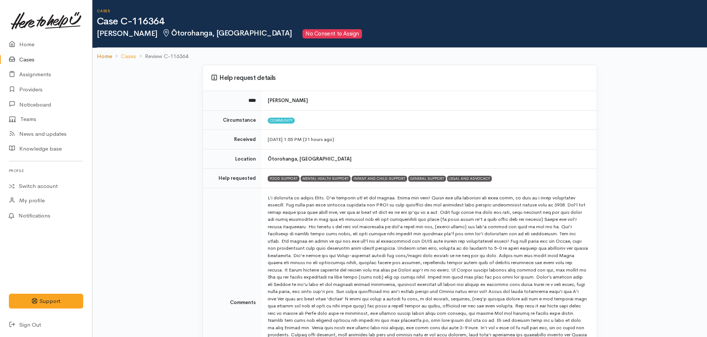
click at [107, 60] on link "Home" at bounding box center [104, 56] width 15 height 9
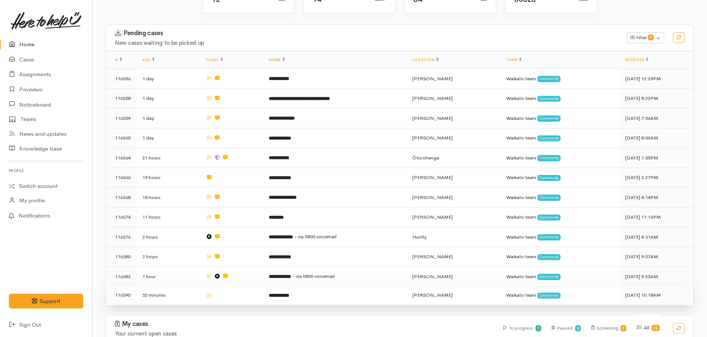
scroll to position [148, 0]
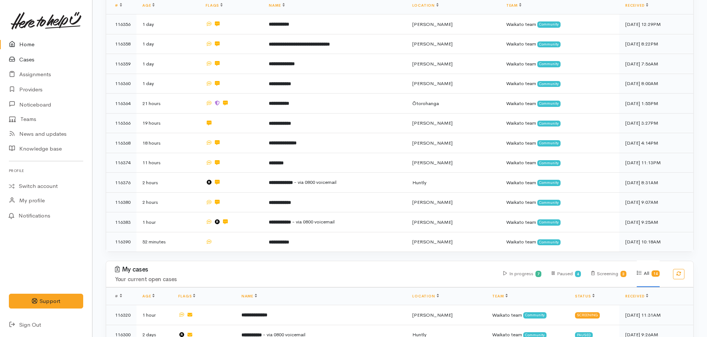
click at [25, 57] on link "Cases" at bounding box center [46, 59] width 92 height 15
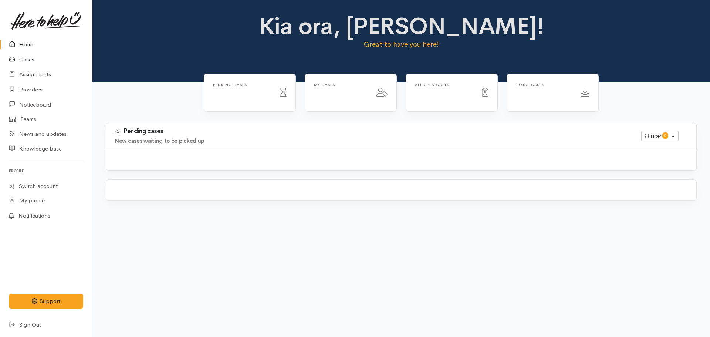
click at [43, 58] on link "Cases" at bounding box center [46, 59] width 92 height 15
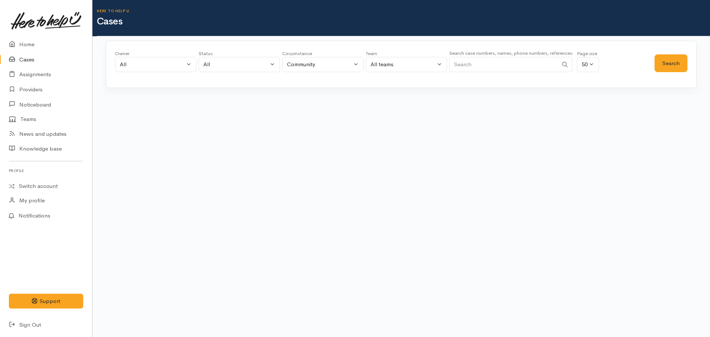
click at [511, 57] on div "Search case numbers, names, phone numbers, references" at bounding box center [510, 63] width 123 height 28
click at [498, 62] on input "Search" at bounding box center [503, 64] width 109 height 15
type input "116061"
click at [671, 70] on button "Search" at bounding box center [670, 63] width 33 height 18
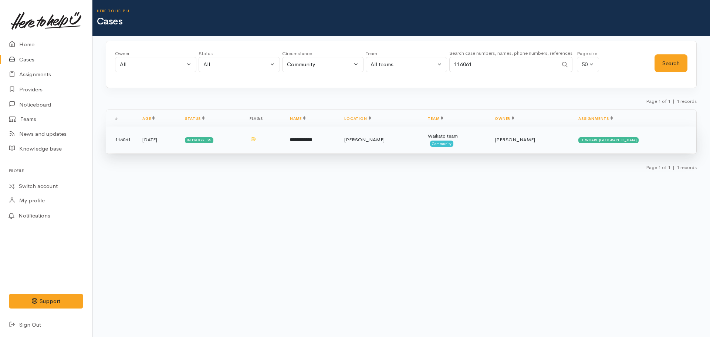
click at [332, 132] on td "**********" at bounding box center [311, 139] width 54 height 27
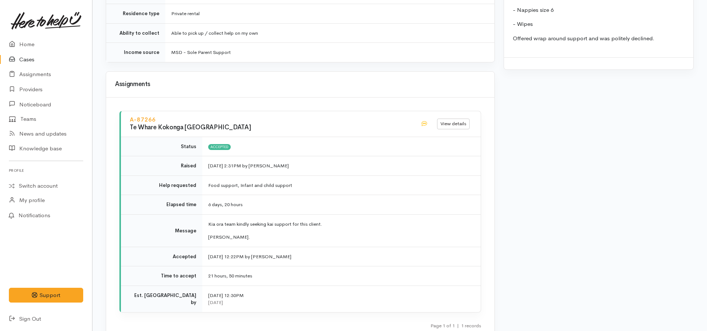
scroll to position [777, 0]
drag, startPoint x: 581, startPoint y: 158, endPoint x: 568, endPoint y: 155, distance: 12.6
click at [581, 158] on div "Warnings Add No warnings have been raised against this case Add Warning Title ●…" at bounding box center [598, 29] width 199 height 1460
drag, startPoint x: 157, startPoint y: 113, endPoint x: 129, endPoint y: 112, distance: 28.5
click at [129, 114] on div "A-87266 Te Whare Kokonga Melville Community House" at bounding box center [270, 123] width 291 height 18
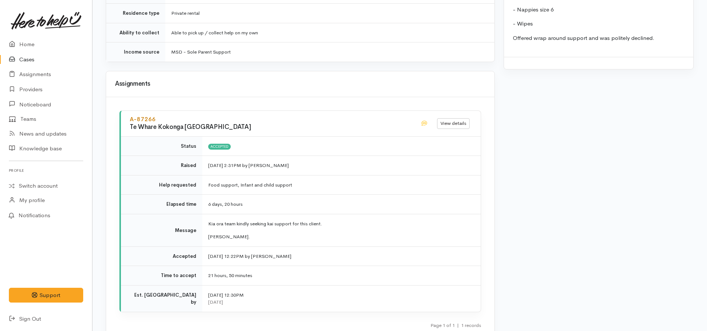
copy link "A-87266"
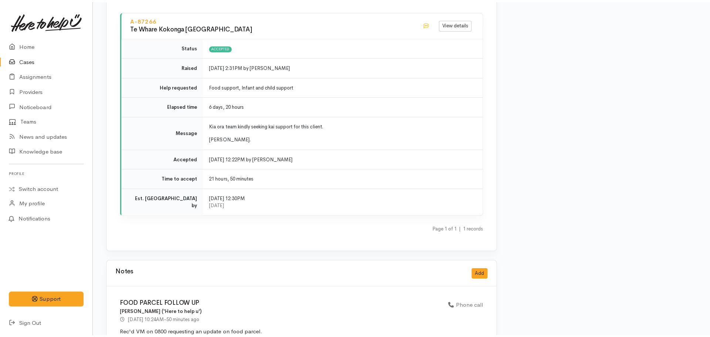
scroll to position [961, 0]
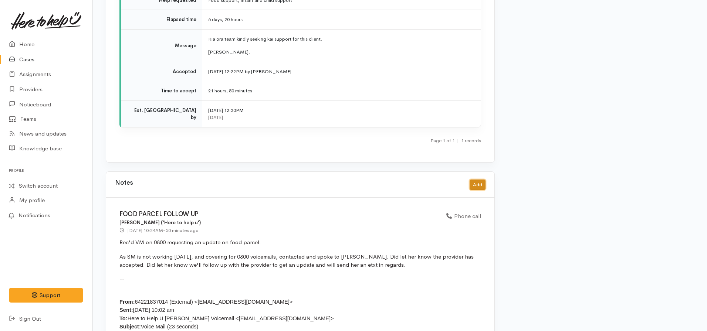
click at [480, 177] on div "Notes Add" at bounding box center [300, 184] width 371 height 15
click at [480, 180] on button "Add" at bounding box center [478, 185] width 16 height 11
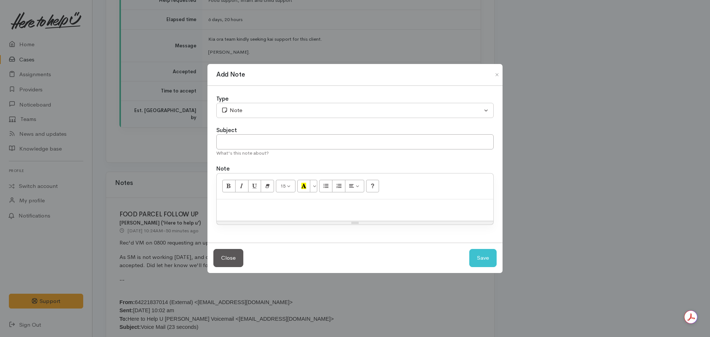
click at [294, 214] on div at bounding box center [355, 210] width 277 height 22
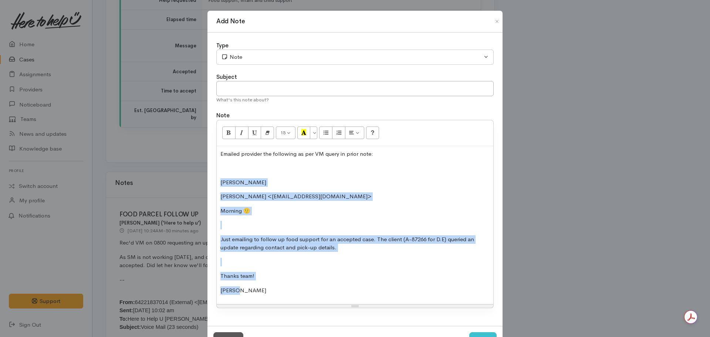
drag, startPoint x: 246, startPoint y: 294, endPoint x: 207, endPoint y: 170, distance: 130.2
click at [200, 179] on div "Add Note Type Correspondence Discussion Email Note Phone call SMS text message …" at bounding box center [355, 168] width 710 height 337
click at [239, 133] on icon "Italic (CTRL+I)" at bounding box center [241, 132] width 5 height 6
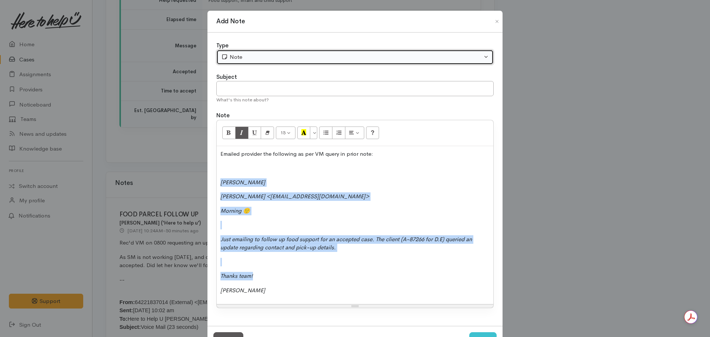
click at [231, 55] on div "Note" at bounding box center [351, 57] width 261 height 9
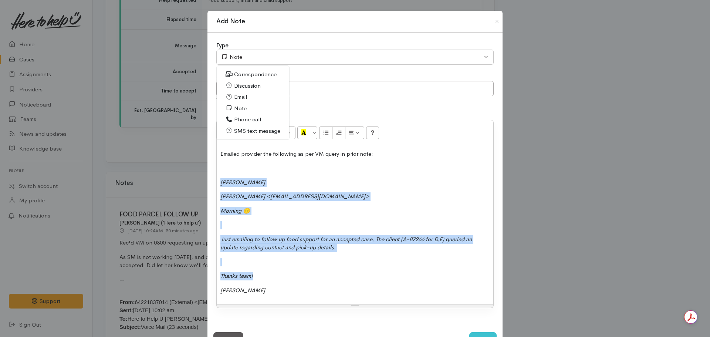
drag, startPoint x: 241, startPoint y: 98, endPoint x: 246, endPoint y: 97, distance: 5.2
click at [241, 98] on span "Email" at bounding box center [240, 97] width 13 height 9
select select "2"
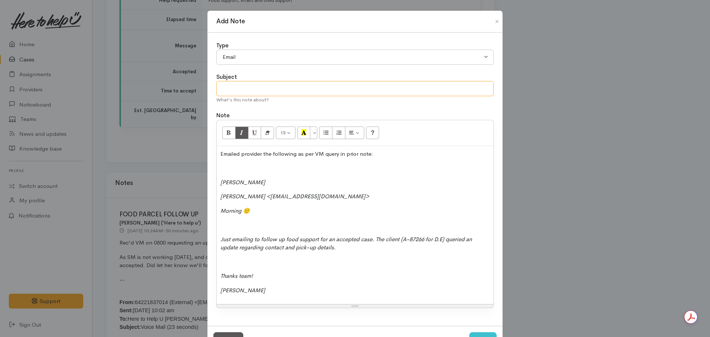
click at [253, 90] on input "text" at bounding box center [354, 88] width 277 height 15
type input "Email provider RE parcel follow up"
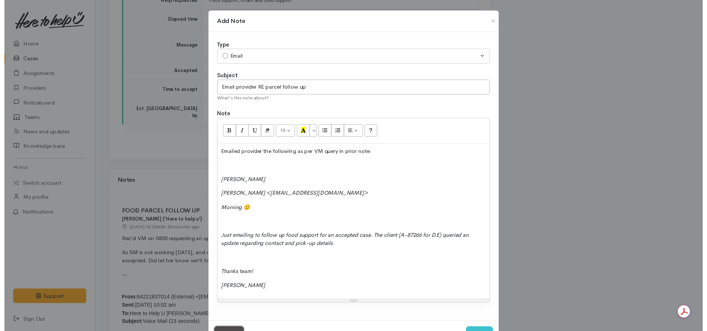
scroll to position [13, 0]
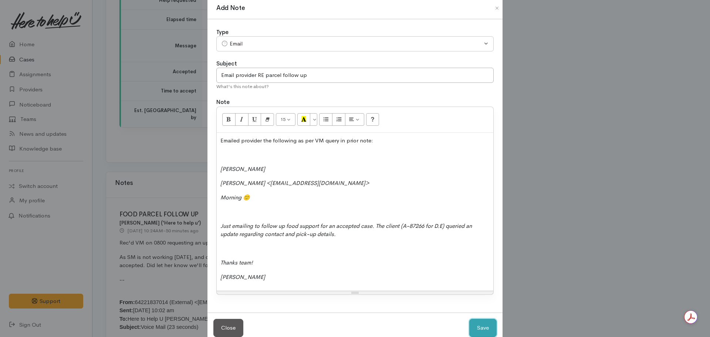
click at [469, 319] on button "Save" at bounding box center [482, 328] width 27 height 18
select select "1"
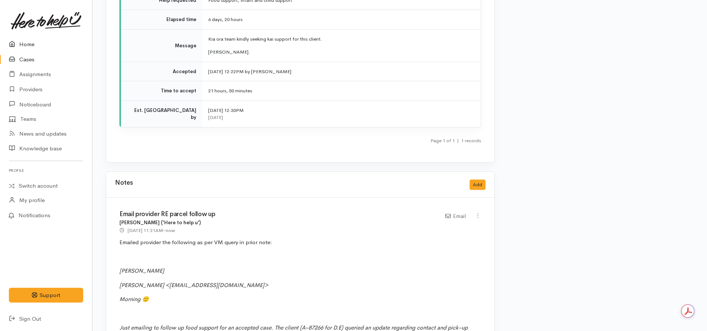
click at [34, 43] on link "Home" at bounding box center [46, 44] width 92 height 15
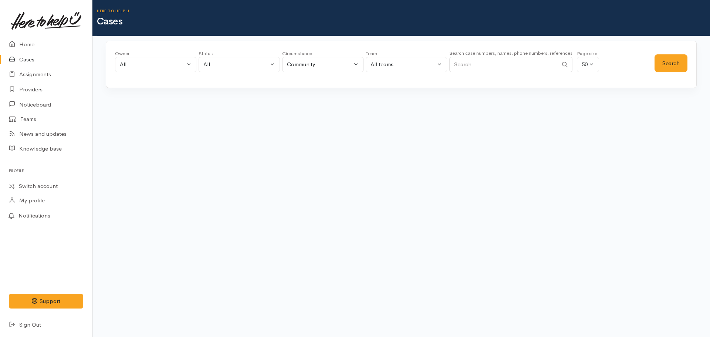
click at [507, 65] on input "Search" at bounding box center [503, 64] width 109 height 15
click at [53, 86] on link "Providers" at bounding box center [46, 89] width 92 height 15
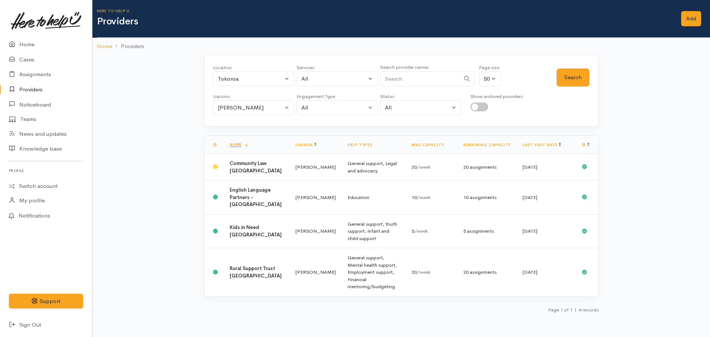
click at [262, 87] on div "Location All Tauranga Eastern Bay of Plenty - other Kawerau Ōhope Ōpōtiki Whaka…" at bounding box center [253, 77] width 81 height 27
click at [265, 75] on div "Tokoroa" at bounding box center [250, 79] width 65 height 9
type input "Hami"
drag, startPoint x: 260, startPoint y: 127, endPoint x: 337, endPoint y: 98, distance: 82.7
click at [260, 126] on link "[PERSON_NAME]" at bounding box center [253, 127] width 81 height 11
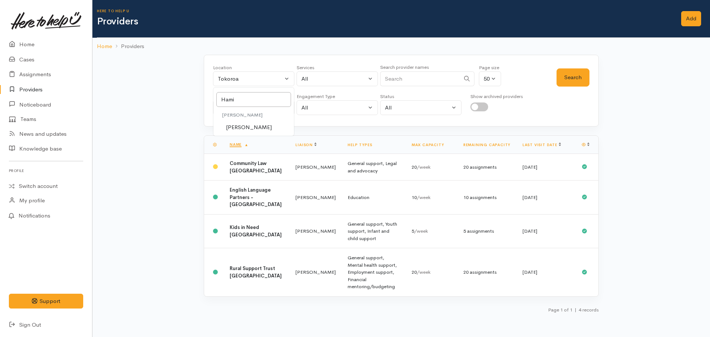
select select "1"
click at [561, 74] on button "Search" at bounding box center [572, 77] width 33 height 18
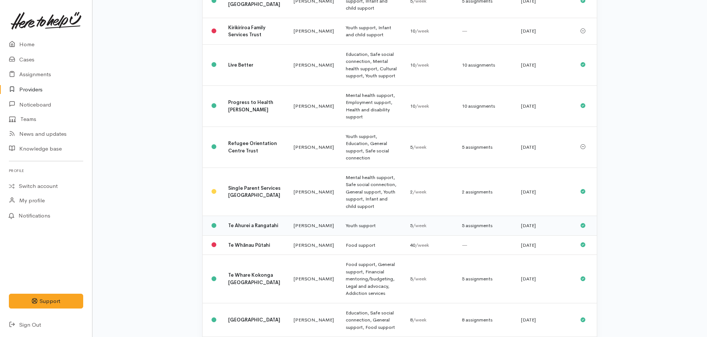
scroll to position [454, 0]
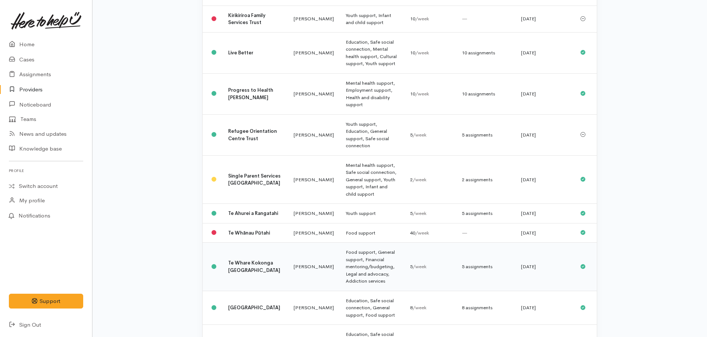
click at [260, 243] on td "Te Whare Kokonga Melville Community House" at bounding box center [254, 267] width 65 height 48
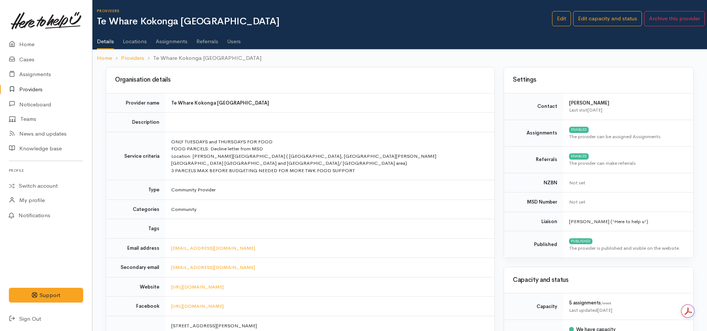
click at [179, 38] on link "Assignments" at bounding box center [172, 38] width 32 height 21
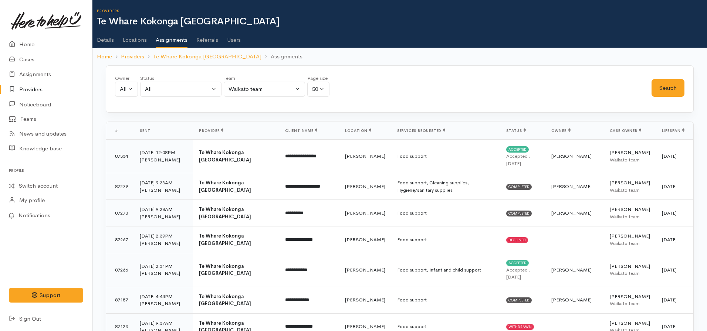
click at [113, 40] on link "Details" at bounding box center [105, 37] width 17 height 21
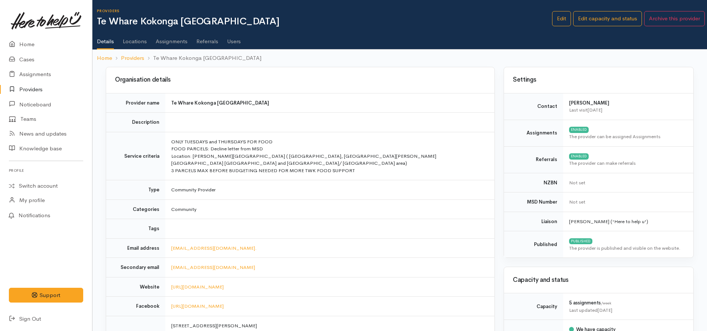
click at [176, 41] on link "Assignments" at bounding box center [172, 38] width 32 height 21
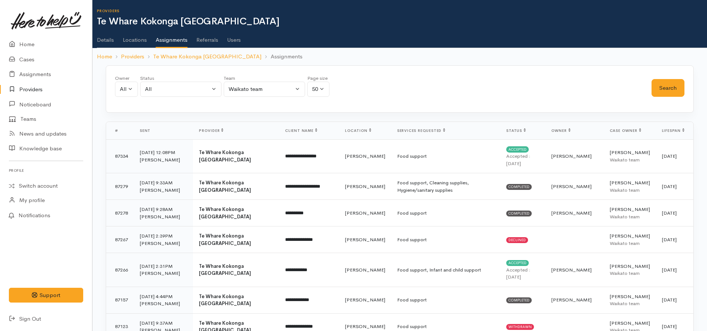
click at [229, 41] on link "Users" at bounding box center [234, 37] width 14 height 21
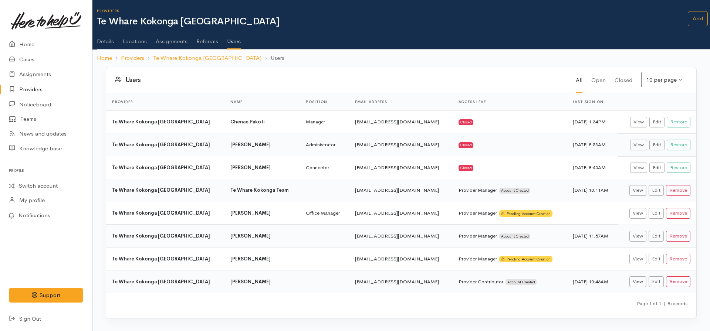
click at [107, 43] on link "Details" at bounding box center [105, 38] width 17 height 21
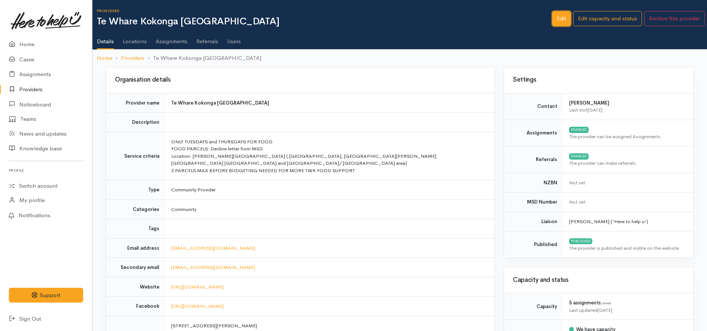
click at [557, 20] on link "Edit" at bounding box center [561, 18] width 19 height 15
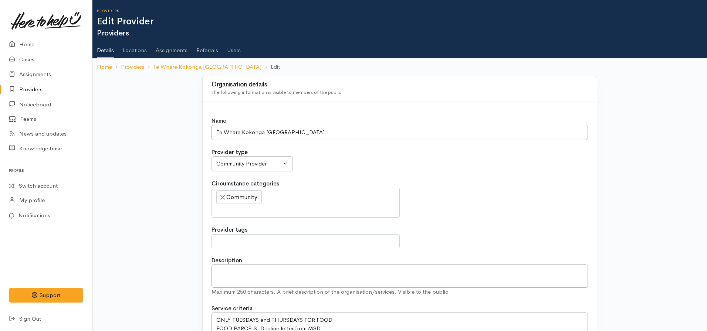
select select
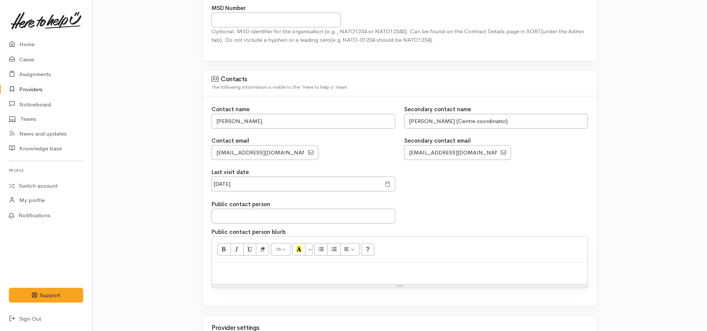
scroll to position [592, 0]
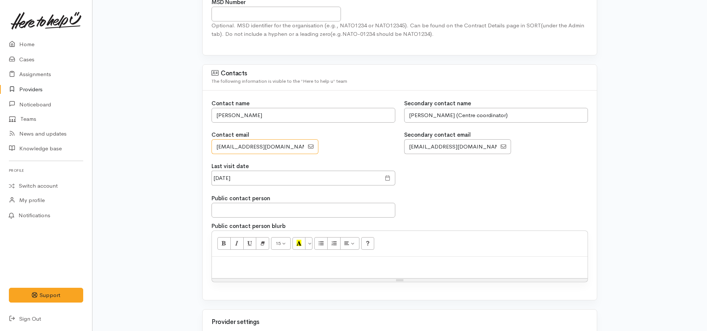
click at [295, 147] on input "EmailAddress" at bounding box center [258, 146] width 92 height 15
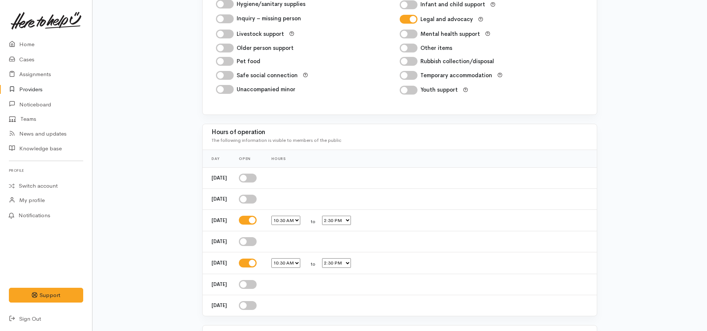
scroll to position [1266, 0]
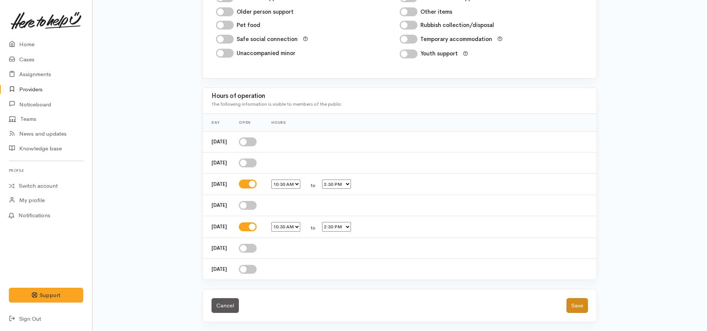
type input "[EMAIL_ADDRESS][DOMAIN_NAME]"
click at [581, 307] on button "Save" at bounding box center [576, 305] width 21 height 15
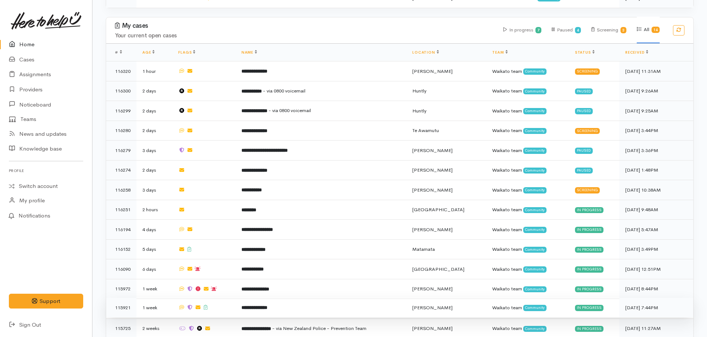
scroll to position [412, 0]
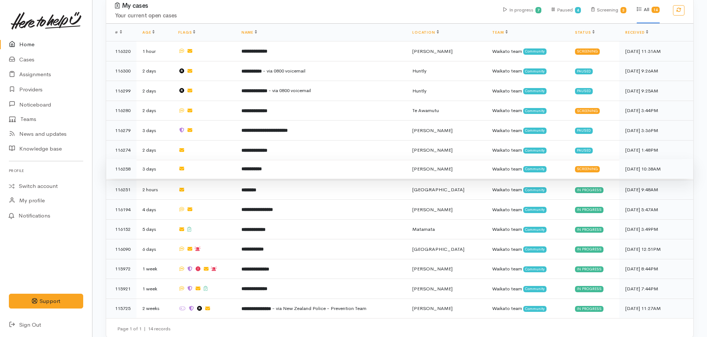
click at [262, 166] on b "**********" at bounding box center [251, 168] width 20 height 5
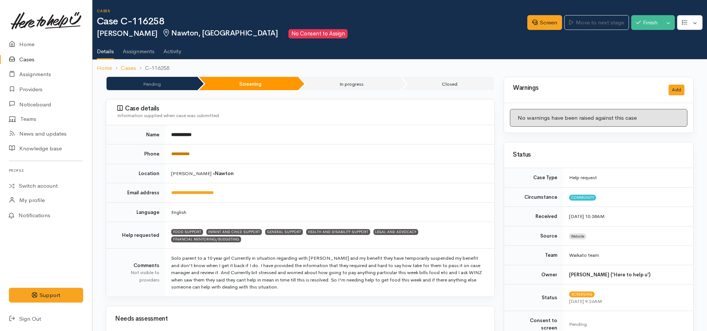
click at [190, 153] on link "**********" at bounding box center [180, 154] width 18 height 5
click at [548, 26] on link "Screen" at bounding box center [544, 22] width 35 height 15
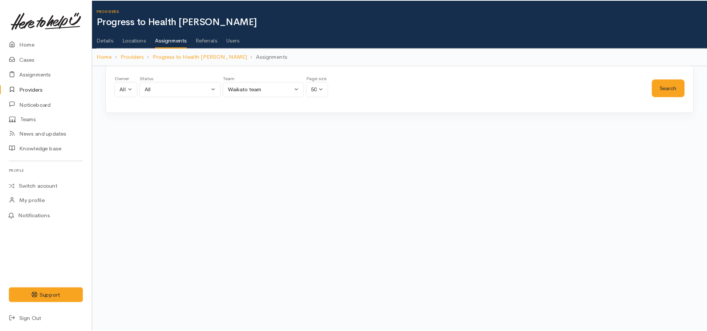
scroll to position [0, 3]
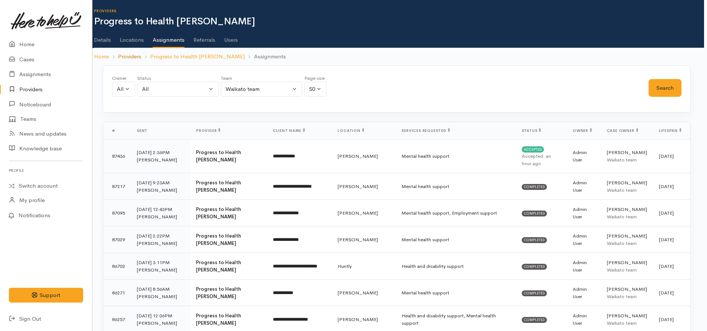
click at [137, 57] on link "Providers" at bounding box center [129, 57] width 23 height 9
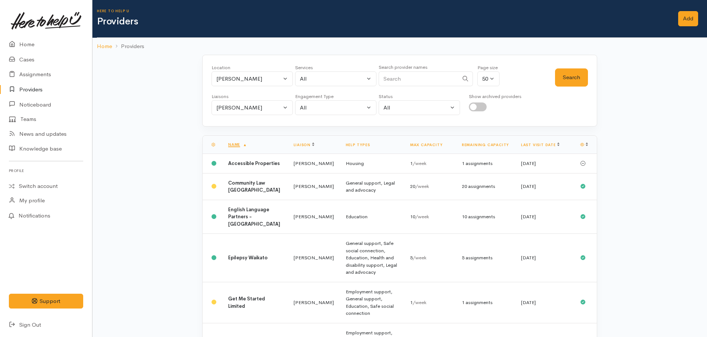
drag, startPoint x: 287, startPoint y: 67, endPoint x: 285, endPoint y: 79, distance: 12.3
click at [287, 68] on div "Location" at bounding box center [252, 67] width 81 height 7
click at [285, 79] on button "[PERSON_NAME]" at bounding box center [252, 78] width 81 height 15
type input "tokoro"
drag, startPoint x: 241, startPoint y: 127, endPoint x: 242, endPoint y: 121, distance: 6.3
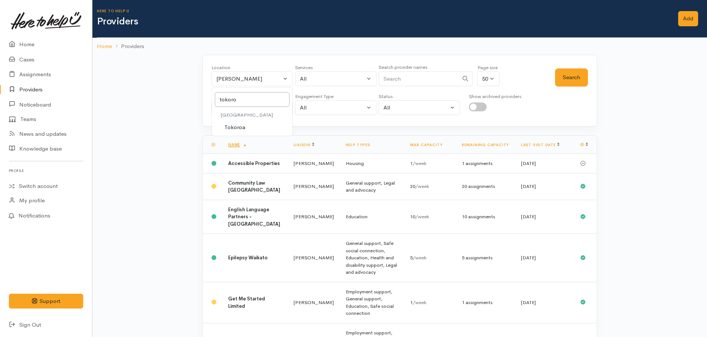
click at [241, 126] on span "Tokoroa" at bounding box center [234, 127] width 21 height 9
select select "3"
click at [572, 85] on button "Search" at bounding box center [571, 77] width 33 height 18
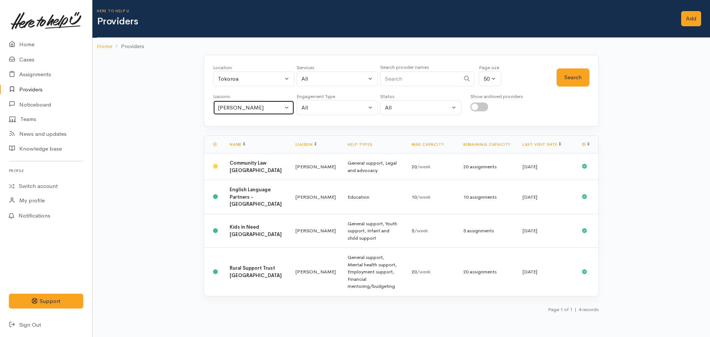
click at [260, 104] on div "[PERSON_NAME]" at bounding box center [250, 108] width 65 height 9
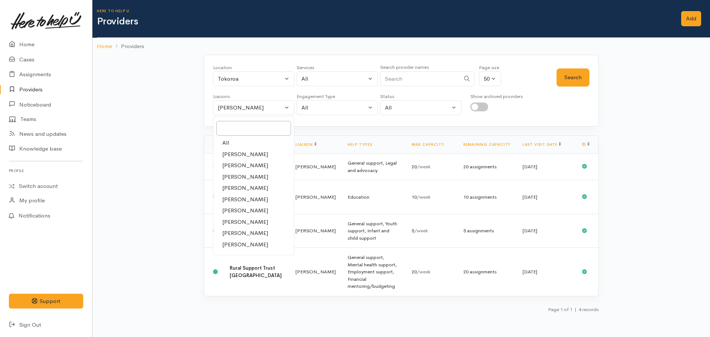
drag, startPoint x: 236, startPoint y: 142, endPoint x: 407, endPoint y: 106, distance: 175.6
click at [236, 142] on link "All" at bounding box center [253, 142] width 81 height 11
select select "null"
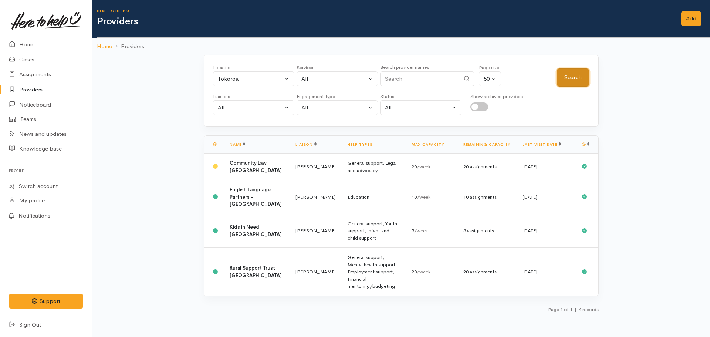
click at [561, 78] on button "Search" at bounding box center [572, 77] width 33 height 18
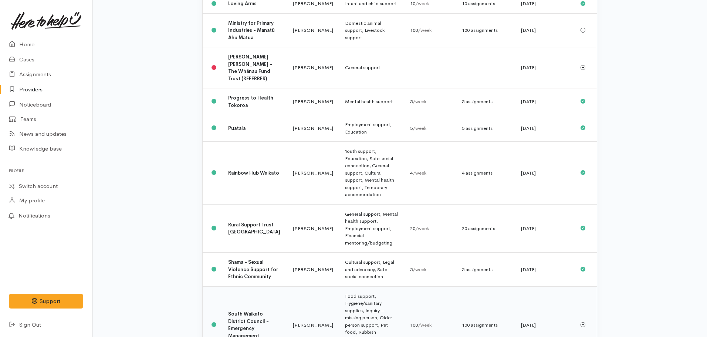
scroll to position [914, 0]
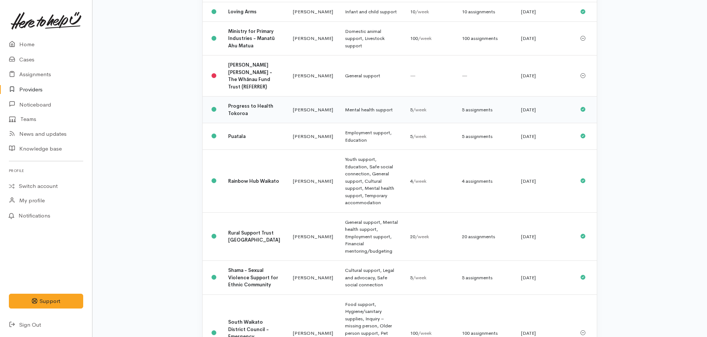
click at [298, 97] on td "Leinati Lima" at bounding box center [313, 110] width 52 height 27
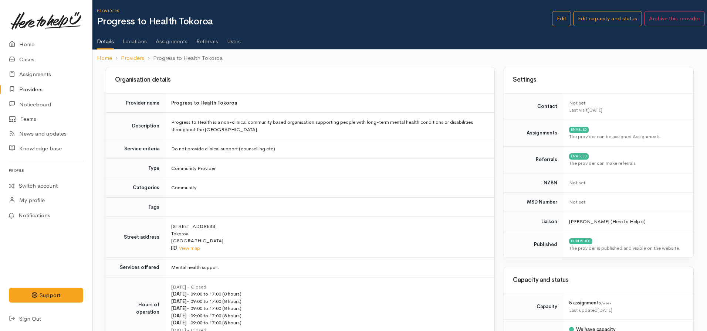
click at [170, 38] on link "Assignments" at bounding box center [172, 38] width 32 height 21
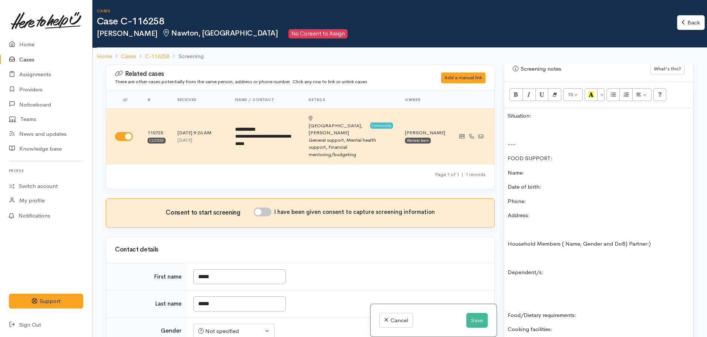
scroll to position [555, 0]
click at [546, 111] on p "Situation:" at bounding box center [599, 115] width 182 height 9
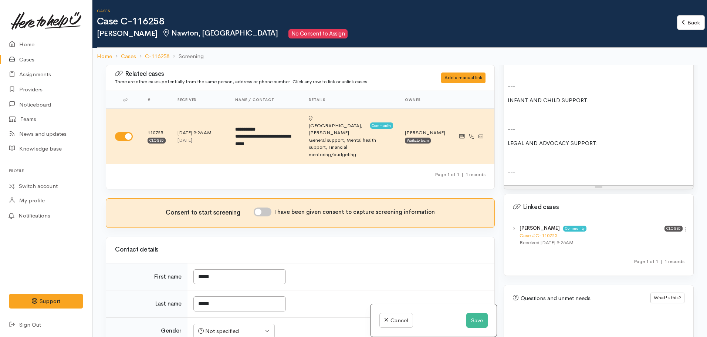
scroll to position [1255, 0]
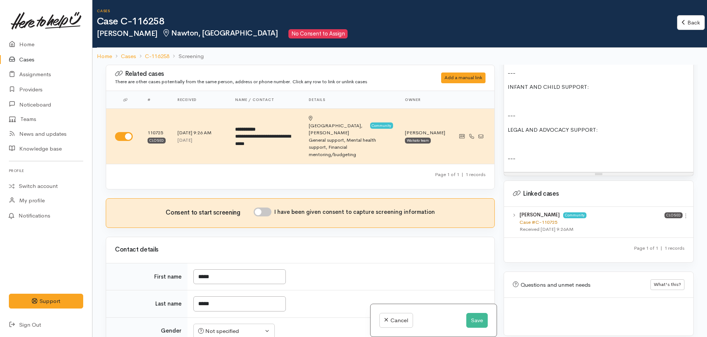
click at [544, 219] on link "Case #C-110725" at bounding box center [539, 222] width 38 height 6
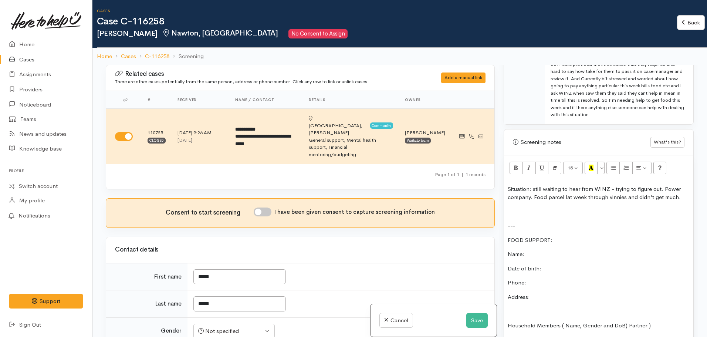
scroll to position [479, 0]
click at [680, 192] on p "Situation: still waiting to hear from WINZ - trying to figure out. Power compan…" at bounding box center [599, 195] width 182 height 17
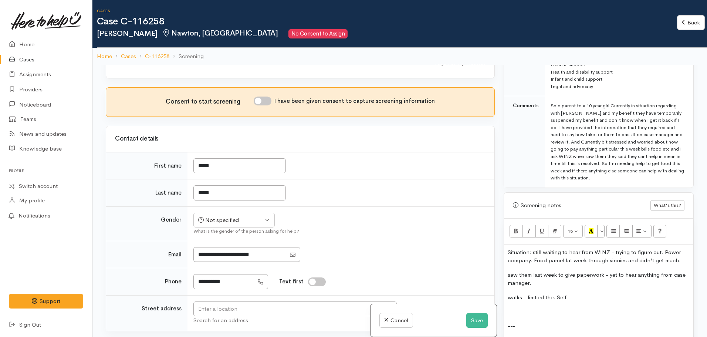
scroll to position [442, 0]
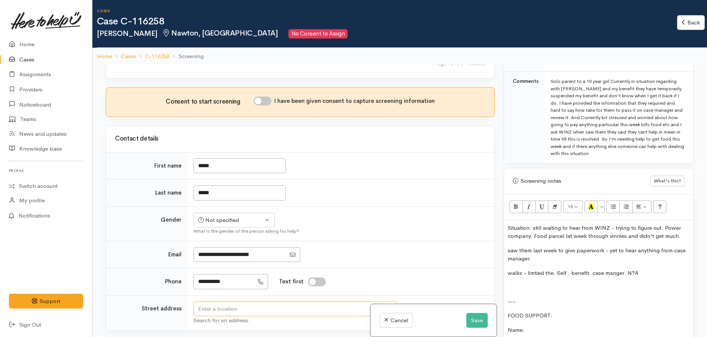
click at [238, 301] on input "text" at bounding box center [294, 308] width 203 height 15
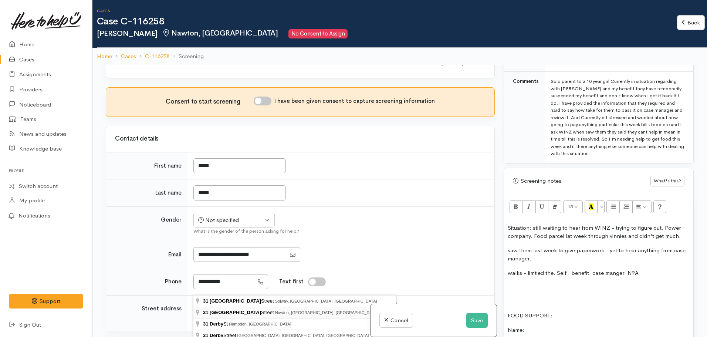
type input "31 Derby Street, Nawton, Hamilton, New Zealand"
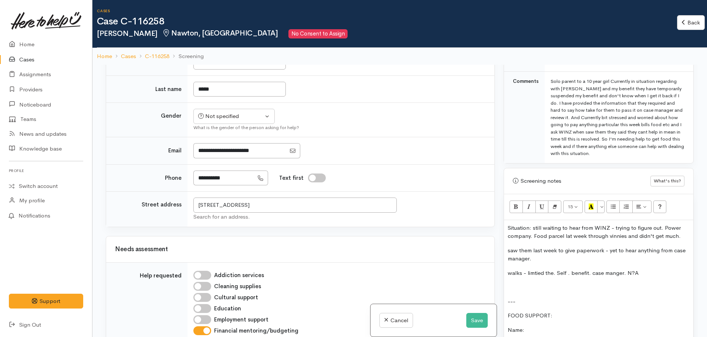
scroll to position [29, 0]
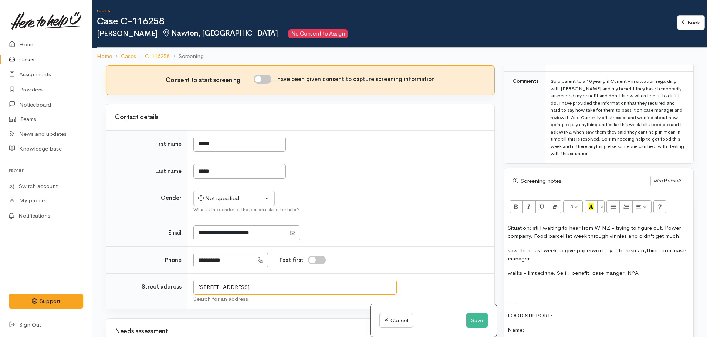
click at [253, 291] on input "31 Derby Street, Nawton, Hamilton, New Zealand" at bounding box center [294, 287] width 203 height 15
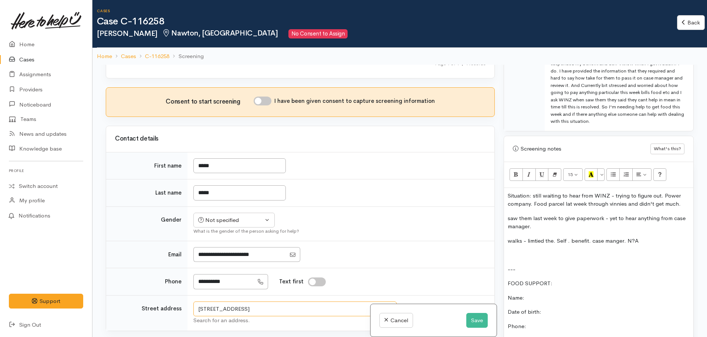
scroll to position [590, 0]
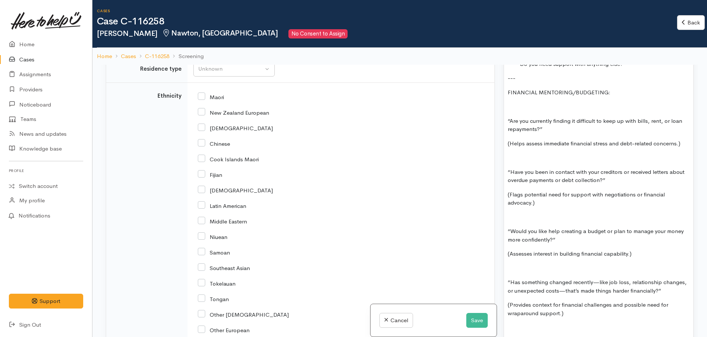
scroll to position [923, 0]
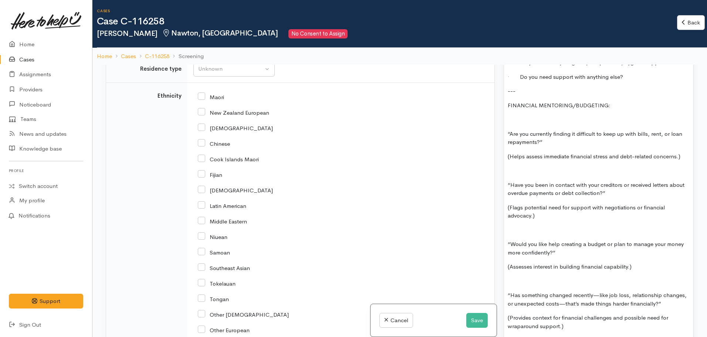
click at [625, 94] on div "Situation: still waiting to hear from WINZ - trying to figure out. Power compan…" at bounding box center [598, 140] width 189 height 802
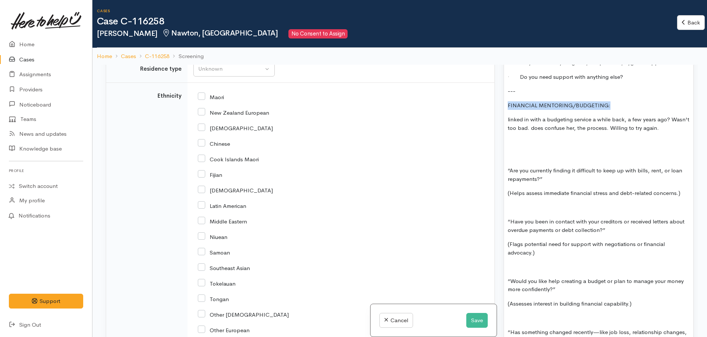
drag, startPoint x: 619, startPoint y: 97, endPoint x: 502, endPoint y: 101, distance: 116.9
click at [502, 101] on div "Warnings Add No warnings have been raised against this case Add Warning Title ●…" at bounding box center [598, 233] width 199 height 337
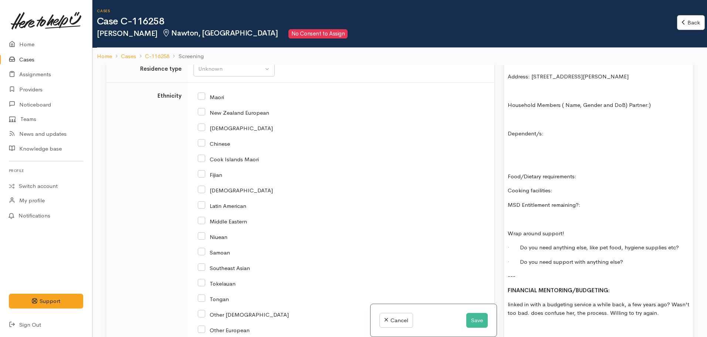
scroll to position [516, 0]
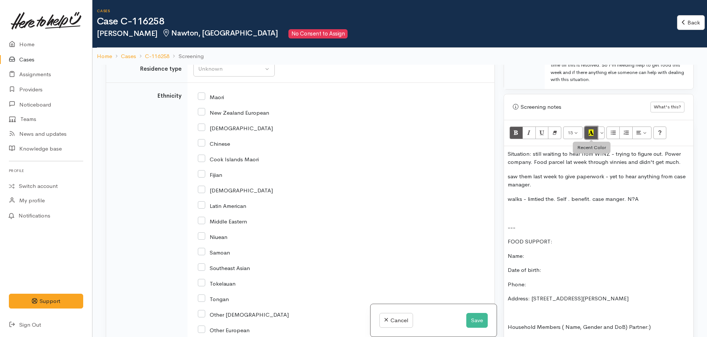
click at [591, 129] on icon "Recent Color" at bounding box center [591, 132] width 5 height 6
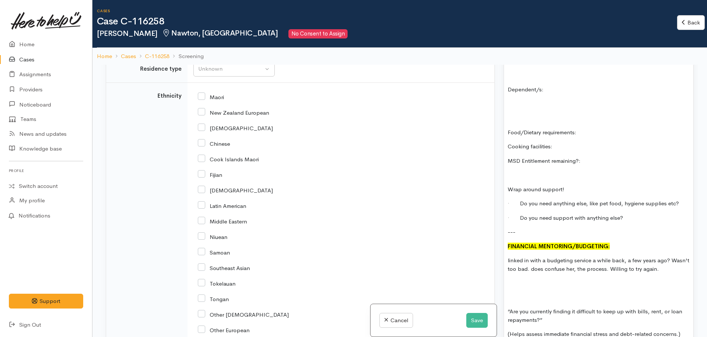
scroll to position [923, 0]
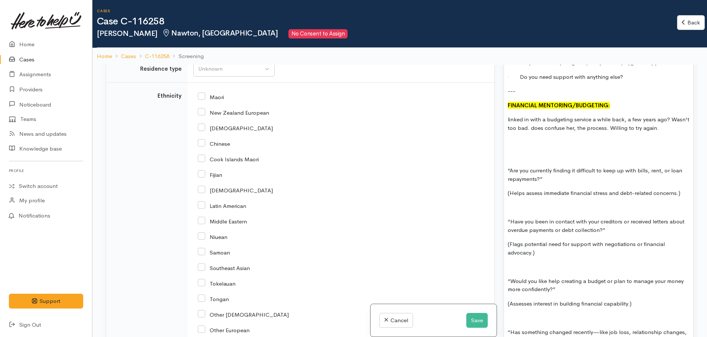
click at [602, 139] on p at bounding box center [599, 142] width 182 height 9
drag, startPoint x: 684, startPoint y: 183, endPoint x: 500, endPoint y: 185, distance: 183.4
click at [500, 185] on div "Warnings Add No warnings have been raised against this case Add Warning Title ●…" at bounding box center [598, 233] width 199 height 337
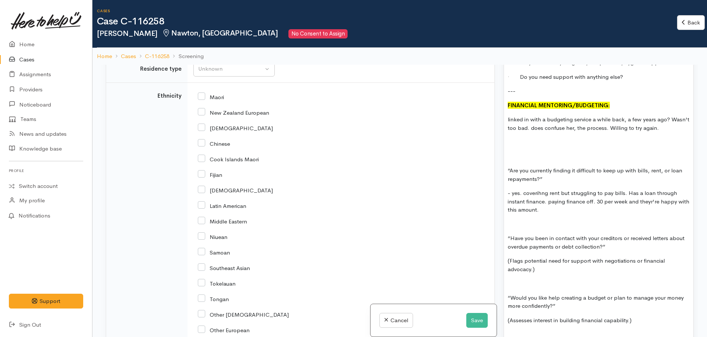
drag, startPoint x: 647, startPoint y: 190, endPoint x: 647, endPoint y: 194, distance: 4.1
click at [555, 204] on p "- yes. covering rent but struggling to pay bills. Has a loan through instant fi…" at bounding box center [599, 201] width 182 height 25
drag, startPoint x: 541, startPoint y: 268, endPoint x: 507, endPoint y: 251, distance: 37.7
click at [507, 251] on div "Situation: still waiting to hear from WINZ - trying to figure out. Power compan…" at bounding box center [598, 167] width 189 height 856
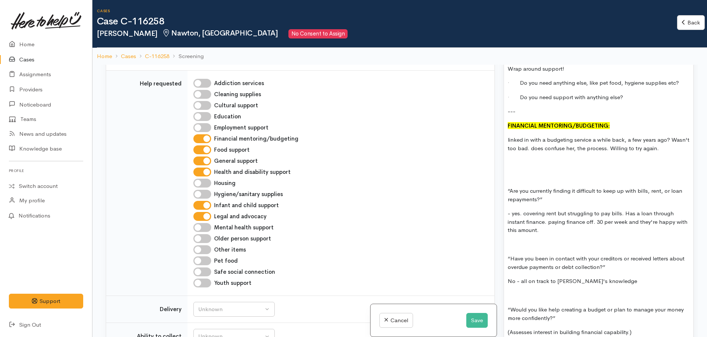
scroll to position [886, 0]
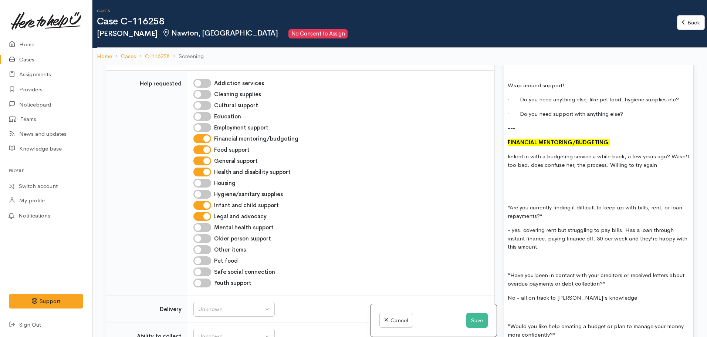
click at [551, 241] on p "- yes. covering rent but struggling to pay bills. Has a loan through instant fi…" at bounding box center [599, 238] width 182 height 25
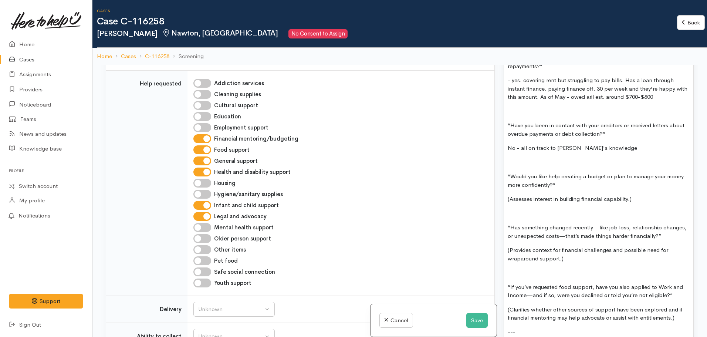
scroll to position [1070, 0]
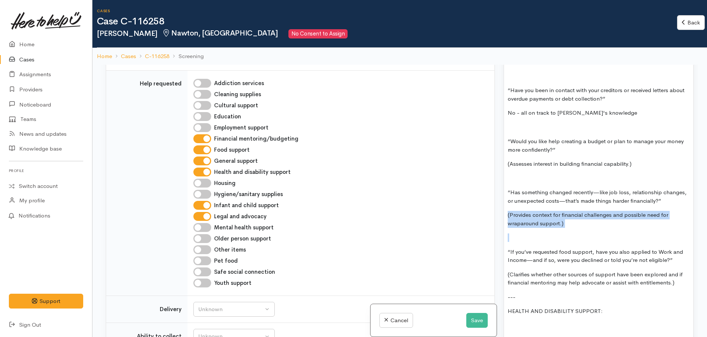
drag, startPoint x: 578, startPoint y: 221, endPoint x: 496, endPoint y: 209, distance: 82.3
click at [496, 209] on div "Related cases There are other cases potentially from the same person, address o…" at bounding box center [399, 233] width 597 height 337
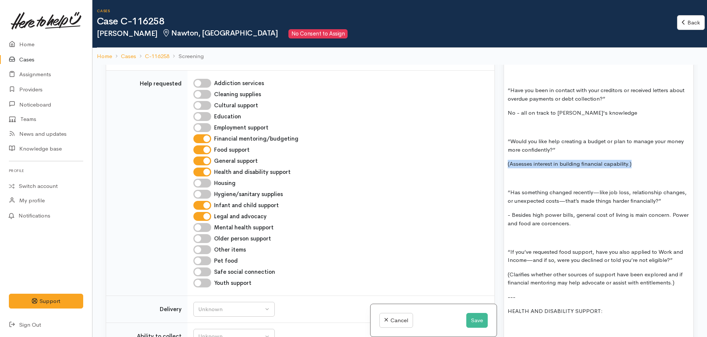
drag, startPoint x: 656, startPoint y: 157, endPoint x: 503, endPoint y: 151, distance: 152.4
click at [503, 151] on div "Warnings Add No warnings have been raised against this case Add Warning Title ●…" at bounding box center [598, 233] width 199 height 337
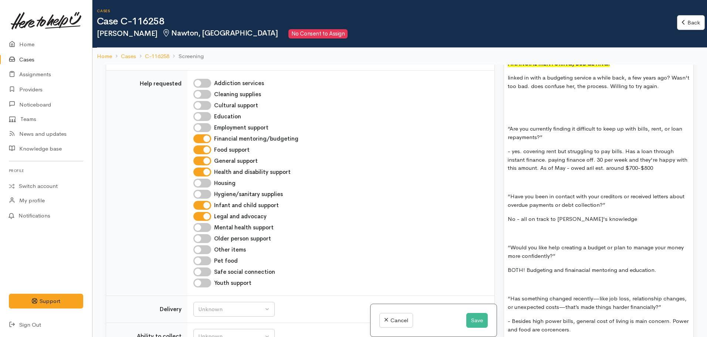
scroll to position [923, 0]
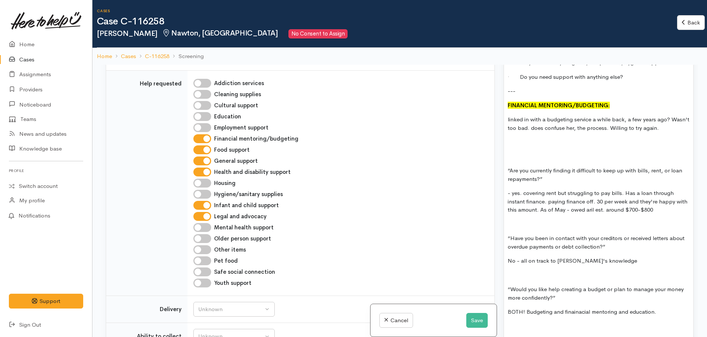
click at [524, 143] on div "Situation: still waiting to hear from WINZ - trying to figure out. Power compan…" at bounding box center [598, 163] width 189 height 848
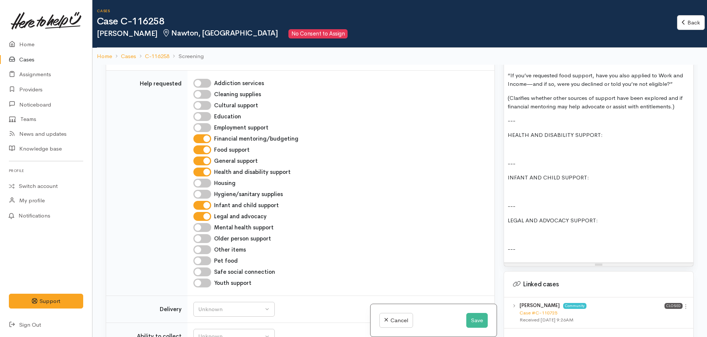
scroll to position [1255, 0]
click at [524, 145] on p at bounding box center [599, 149] width 182 height 9
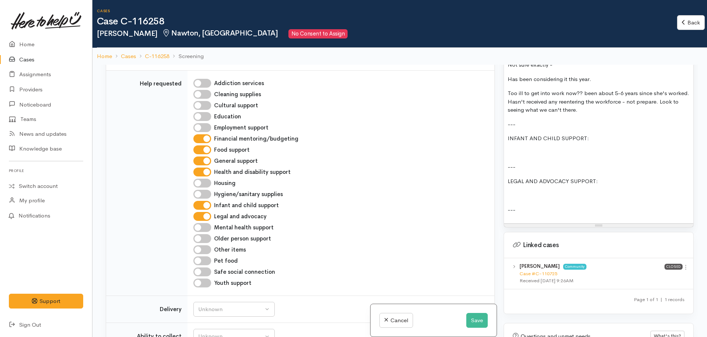
scroll to position [1403, 0]
click at [510, 189] on p at bounding box center [599, 193] width 182 height 9
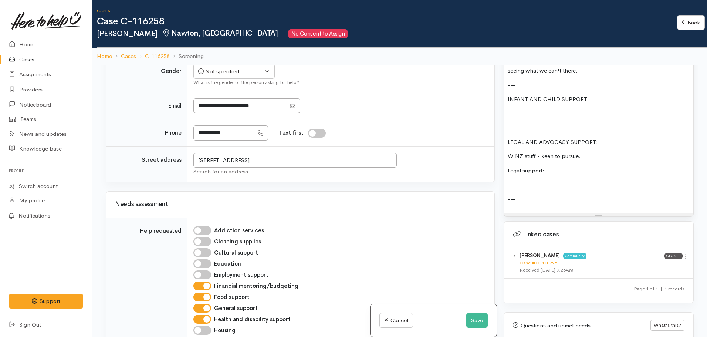
scroll to position [222, 0]
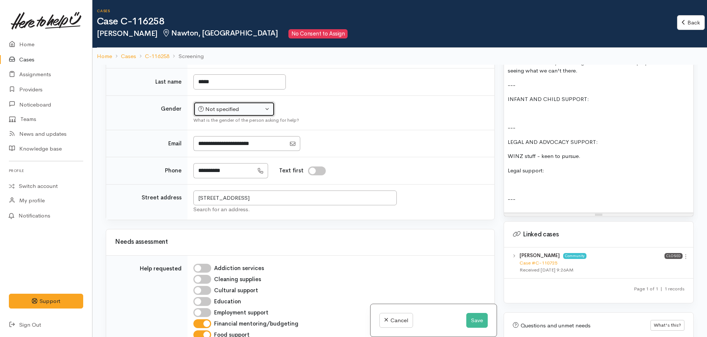
click at [248, 102] on button "Not specified" at bounding box center [233, 109] width 81 height 15
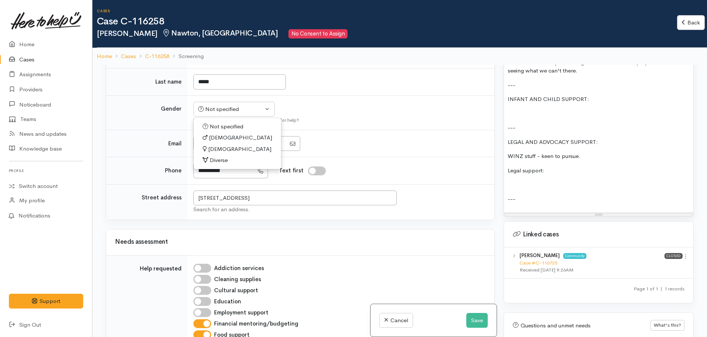
drag, startPoint x: 213, startPoint y: 129, endPoint x: 216, endPoint y: 126, distance: 3.9
click at [214, 145] on span "[DEMOGRAPHIC_DATA]" at bounding box center [239, 149] width 63 height 9
select select "[DEMOGRAPHIC_DATA]"
click at [522, 180] on p at bounding box center [599, 184] width 182 height 9
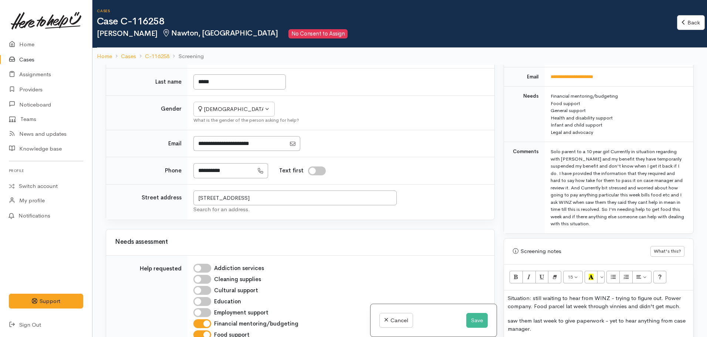
scroll to position [368, 0]
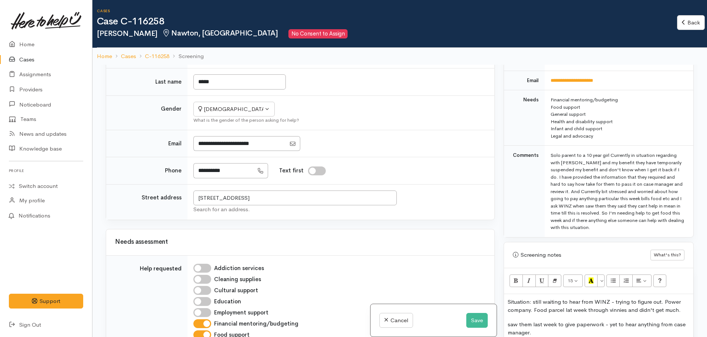
drag, startPoint x: 610, startPoint y: 221, endPoint x: 546, endPoint y: 147, distance: 98.1
click at [546, 147] on td "Solo parent to a 10 year girl Currently in situation regarding with [PERSON_NAM…" at bounding box center [619, 191] width 149 height 91
copy div "Solo parent to a 10 year girl Currently in situation regarding with [PERSON_NAM…"
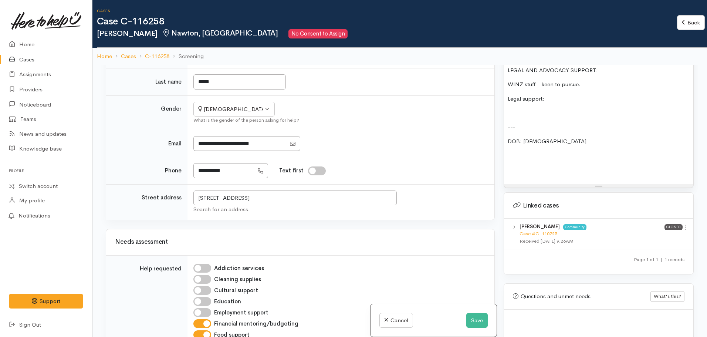
scroll to position [1515, 0]
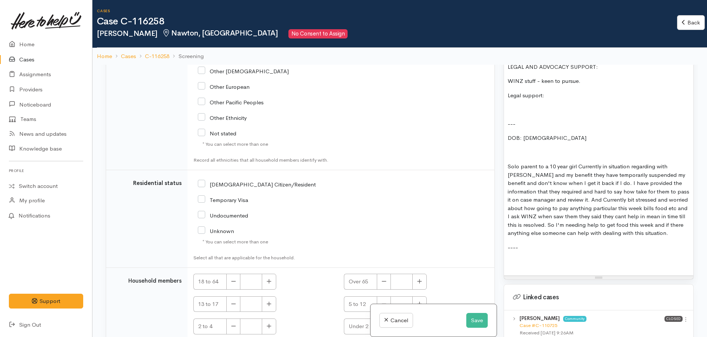
scroll to position [1136, 0]
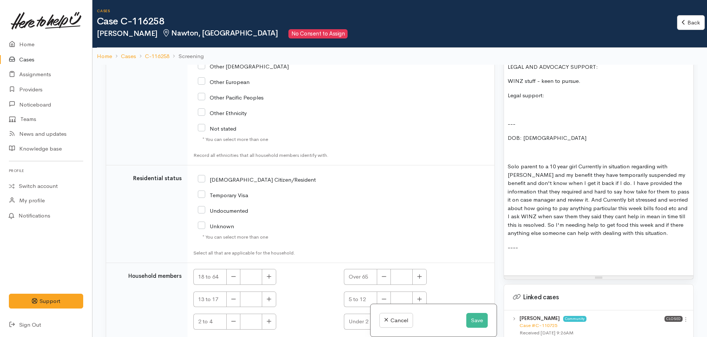
click at [199, 176] on input "[DEMOGRAPHIC_DATA] Citizen/Resident" at bounding box center [257, 179] width 118 height 7
checkbox input "true"
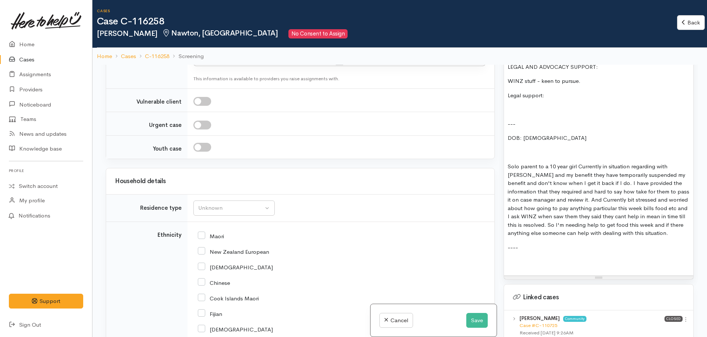
scroll to position [766, 0]
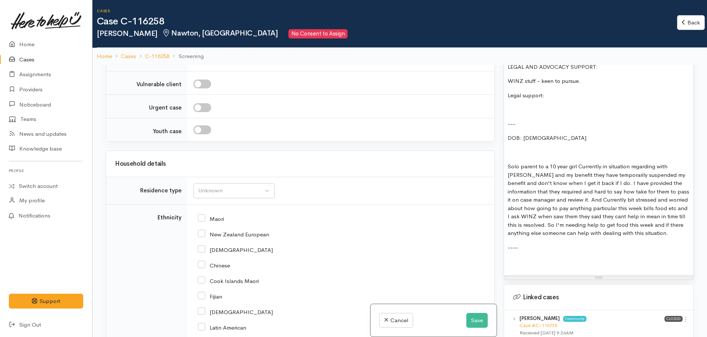
click at [203, 230] on input "New Zealand European" at bounding box center [233, 233] width 71 height 7
checkbox input "true"
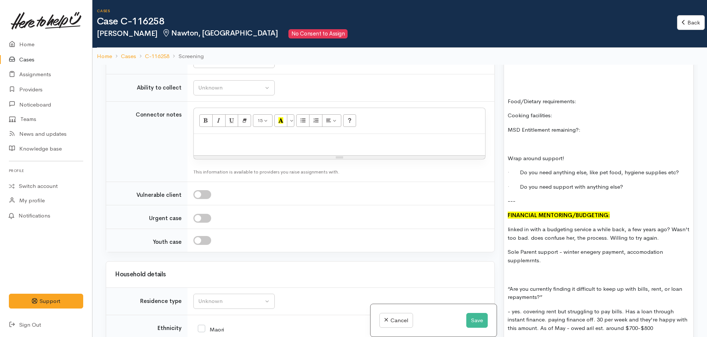
scroll to position [655, 0]
click at [229, 297] on div "Unknown" at bounding box center [230, 301] width 65 height 9
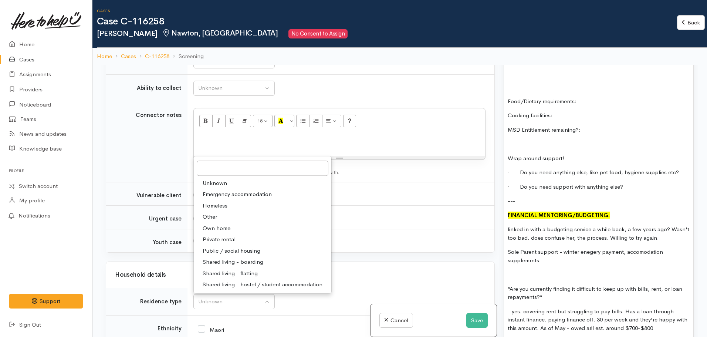
click at [222, 235] on span "Private rental" at bounding box center [219, 239] width 33 height 9
select select "2"
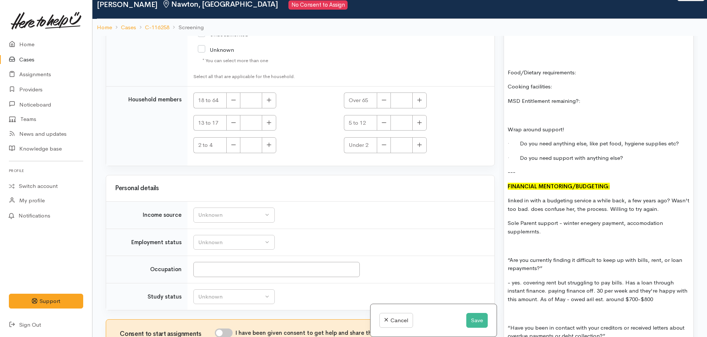
scroll to position [65, 0]
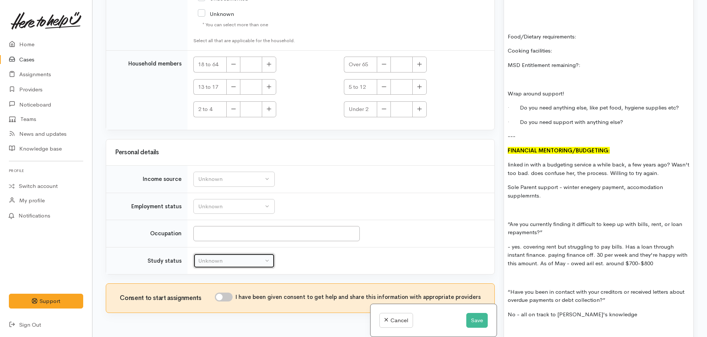
click at [232, 253] on button "Unknown" at bounding box center [233, 260] width 81 height 15
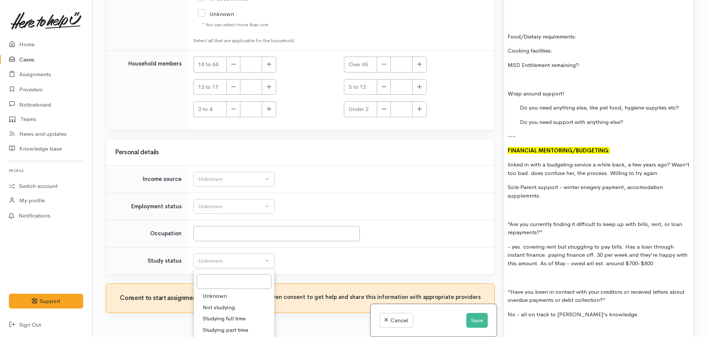
drag, startPoint x: 229, startPoint y: 287, endPoint x: 226, endPoint y: 284, distance: 3.9
click at [227, 303] on span "Not studying" at bounding box center [219, 307] width 32 height 9
select select "1"
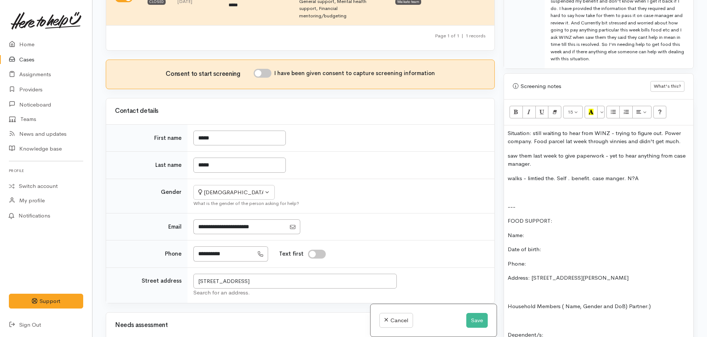
scroll to position [480, 0]
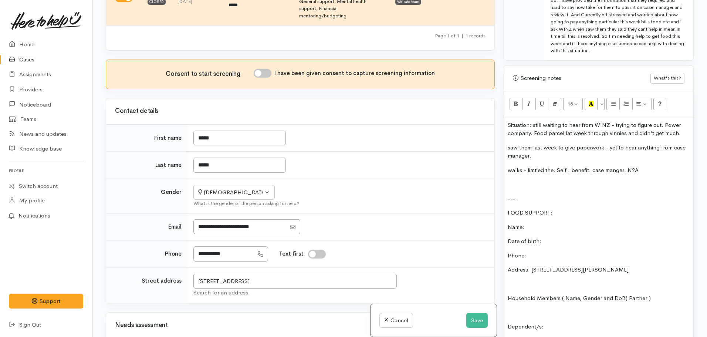
click at [537, 251] on p "Phone:" at bounding box center [599, 255] width 182 height 9
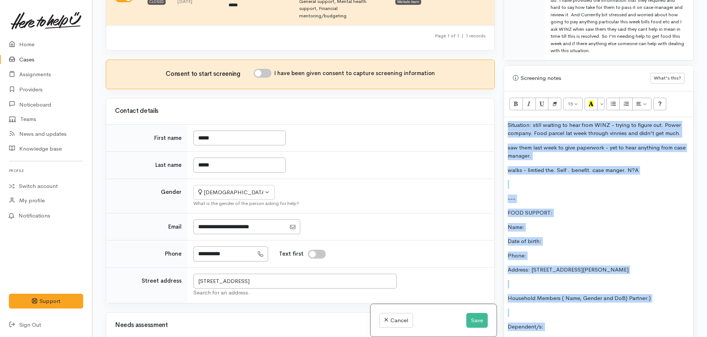
copy div "Situation: still waiting to hear from WINZ - trying to figure out. Power compan…"
click at [477, 318] on button "Save" at bounding box center [476, 320] width 21 height 15
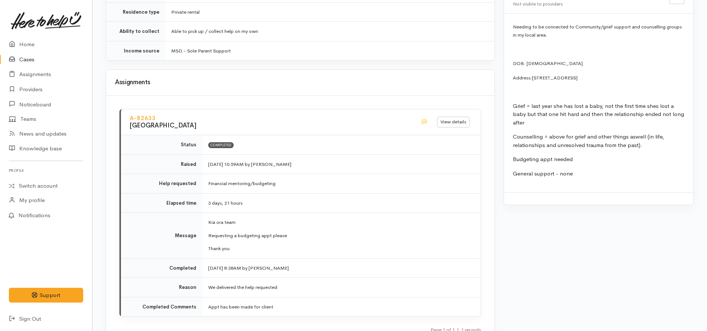
scroll to position [629, 0]
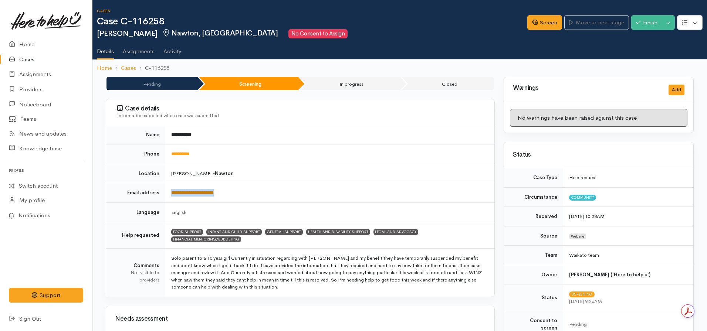
drag, startPoint x: 245, startPoint y: 196, endPoint x: 188, endPoint y: 192, distance: 57.4
click at [168, 198] on td "**********" at bounding box center [329, 193] width 329 height 20
copy link "**********"
click at [317, 210] on td "English" at bounding box center [329, 213] width 329 height 20
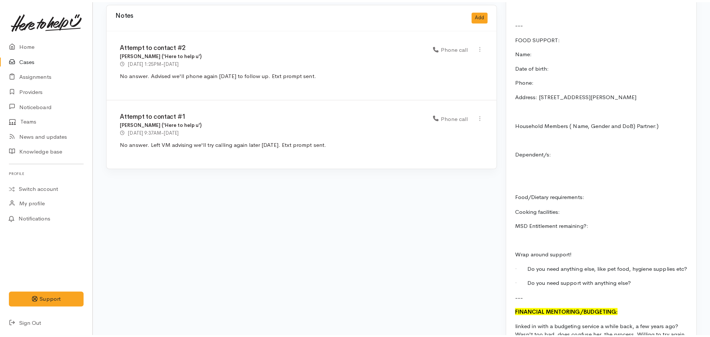
scroll to position [629, 0]
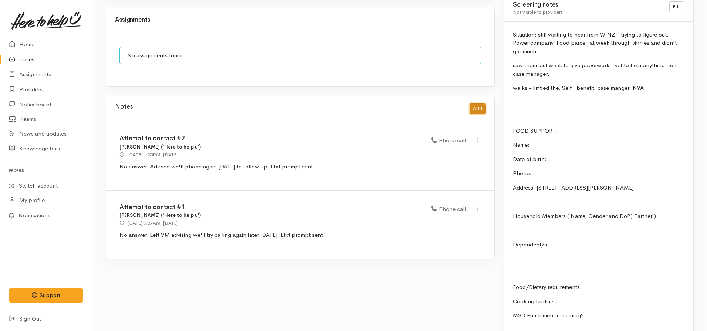
click at [473, 104] on button "Add" at bounding box center [478, 109] width 16 height 11
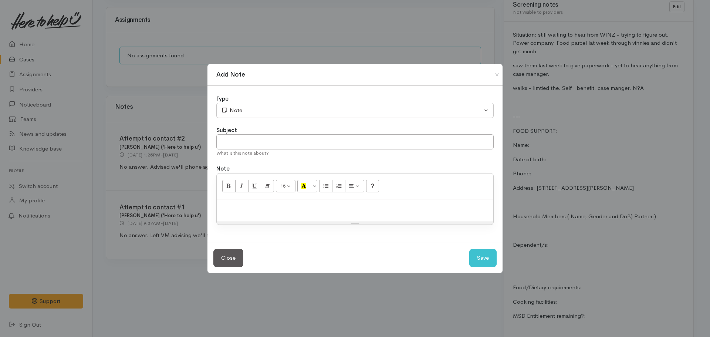
click at [267, 208] on p at bounding box center [354, 207] width 269 height 9
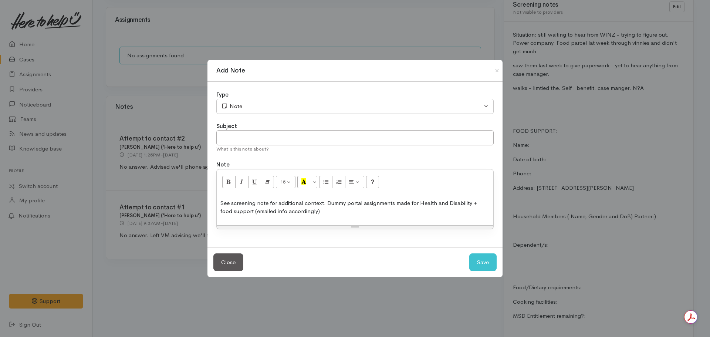
click at [331, 209] on p "See screening note for additional context. Dummy portal assignments made for He…" at bounding box center [354, 207] width 269 height 17
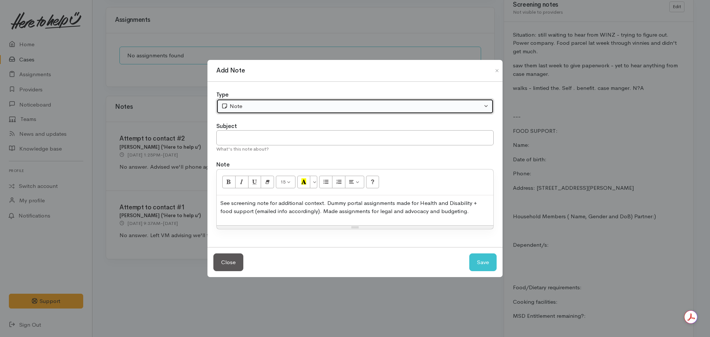
click at [273, 107] on div "Note" at bounding box center [351, 106] width 261 height 9
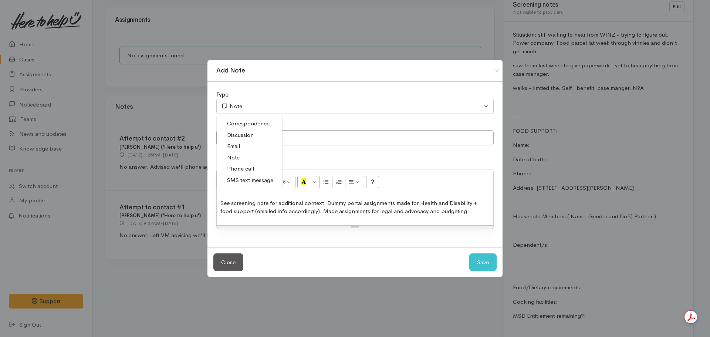
click at [247, 168] on span "Phone call" at bounding box center [240, 169] width 27 height 9
click at [483, 266] on button "Save" at bounding box center [482, 262] width 27 height 18
select select "1"
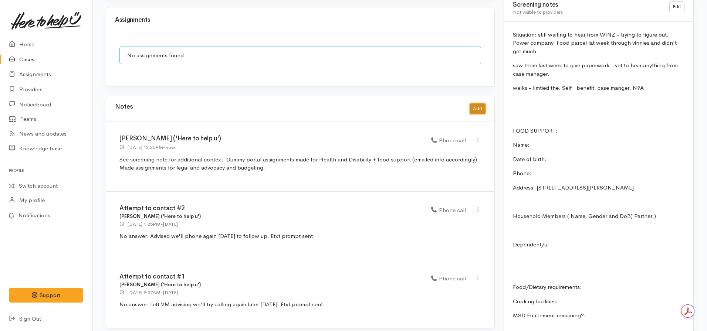
click at [483, 104] on button "Add" at bounding box center [478, 109] width 16 height 11
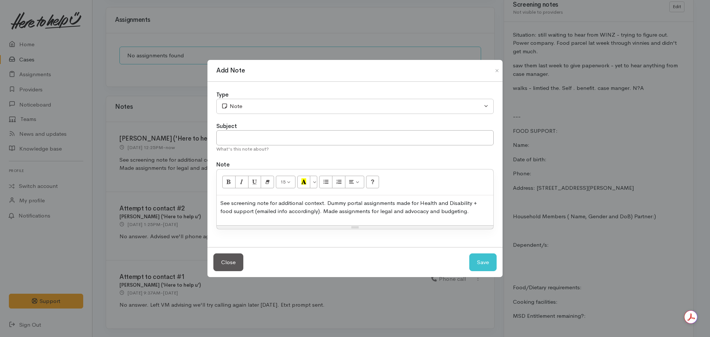
click at [259, 206] on p "See screening note for additional context. Dummy portal assignments made for He…" at bounding box center [354, 207] width 269 height 17
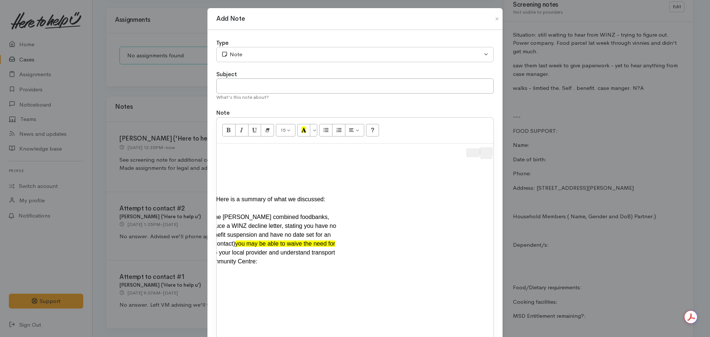
scroll to position [0, 0]
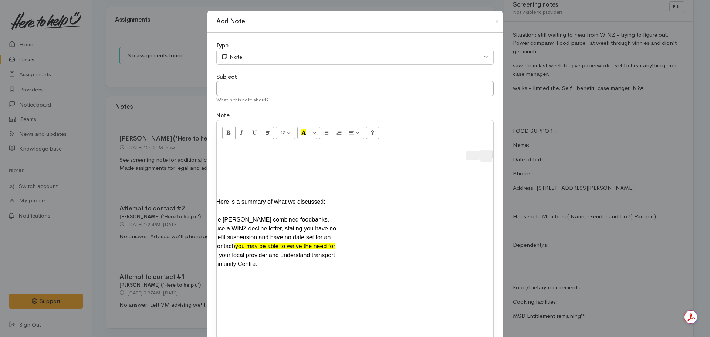
click at [492, 156] on span "Message actions" at bounding box center [492, 154] width 0 height 7
click at [486, 156] on span "Apps" at bounding box center [486, 156] width 9 height 12
click at [490, 155] on button "Apps" at bounding box center [487, 156] width 12 height 12
click at [487, 157] on span "Apps" at bounding box center [486, 156] width 9 height 12
click at [485, 156] on span "Apps" at bounding box center [486, 156] width 9 height 12
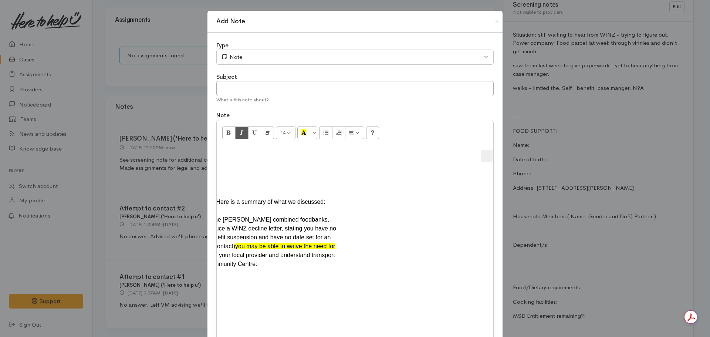
drag, startPoint x: 490, startPoint y: 157, endPoint x: 467, endPoint y: 159, distance: 22.3
click at [490, 158] on button "Apps" at bounding box center [487, 156] width 12 height 12
click at [483, 156] on span "Apps" at bounding box center [486, 156] width 9 height 12
click at [486, 156] on span "Apps" at bounding box center [486, 156] width 9 height 12
click at [490, 156] on button "Apps" at bounding box center [487, 156] width 12 height 12
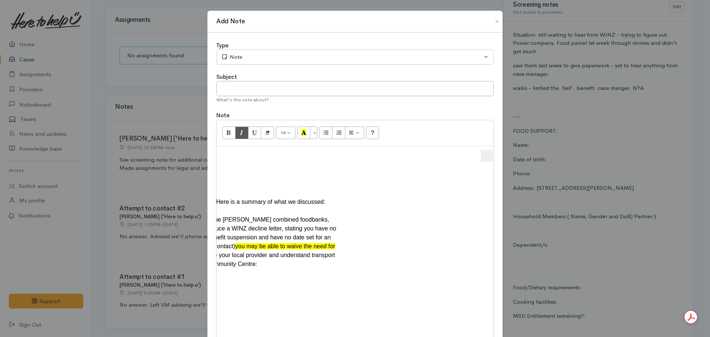
click at [490, 156] on button "Apps" at bounding box center [487, 156] width 12 height 12
click at [485, 158] on span "Apps" at bounding box center [486, 156] width 9 height 12
drag, startPoint x: 485, startPoint y: 158, endPoint x: 490, endPoint y: 156, distance: 5.0
click at [486, 157] on span "Apps" at bounding box center [486, 156] width 9 height 12
click at [491, 156] on button "Apps" at bounding box center [487, 156] width 12 height 12
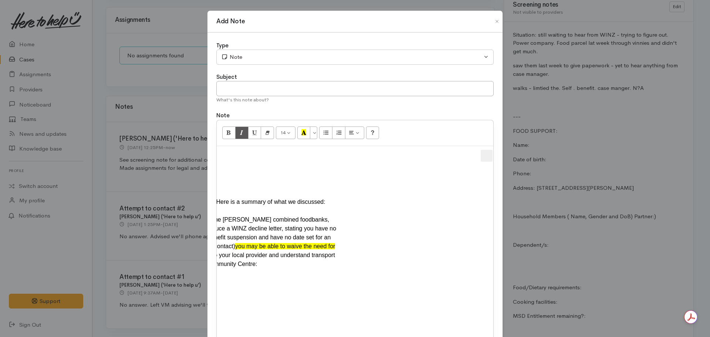
drag, startPoint x: 490, startPoint y: 156, endPoint x: 480, endPoint y: 154, distance: 9.4
click at [482, 155] on button "Apps" at bounding box center [487, 156] width 12 height 12
click at [482, 154] on span "Apps" at bounding box center [486, 156] width 9 height 12
click at [483, 155] on span "Apps" at bounding box center [486, 156] width 9 height 12
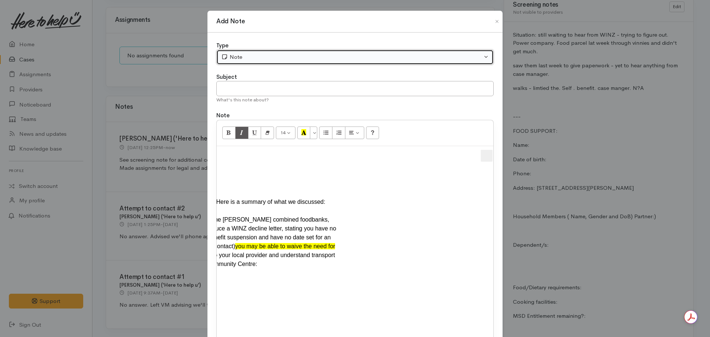
click at [319, 52] on button "Note" at bounding box center [354, 57] width 277 height 15
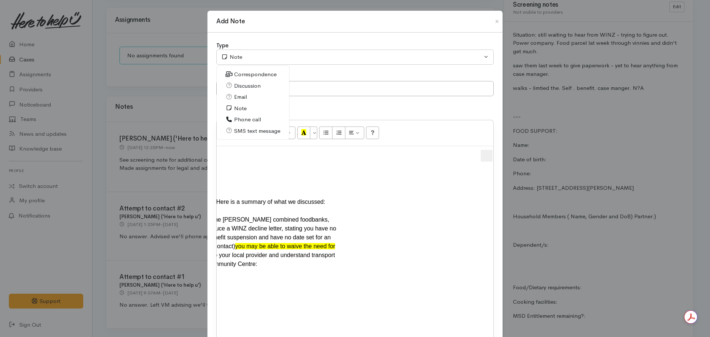
click at [237, 100] on span "Email" at bounding box center [240, 97] width 13 height 9
click at [490, 154] on button "Apps" at bounding box center [487, 156] width 12 height 12
click at [483, 156] on span "Apps" at bounding box center [486, 156] width 9 height 12
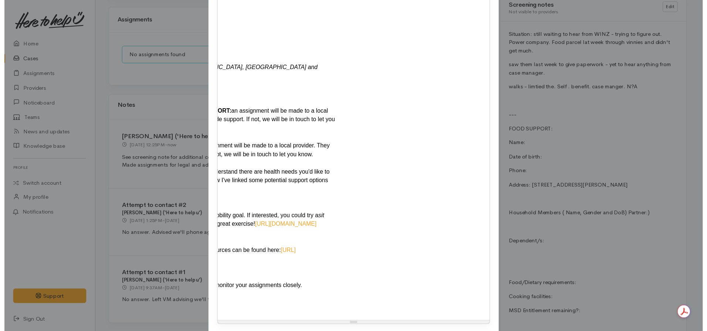
scroll to position [315, 0]
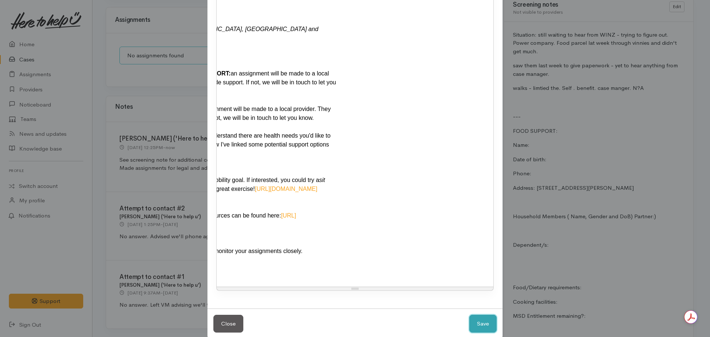
click at [481, 315] on button "Save" at bounding box center [482, 324] width 27 height 18
select select "1"
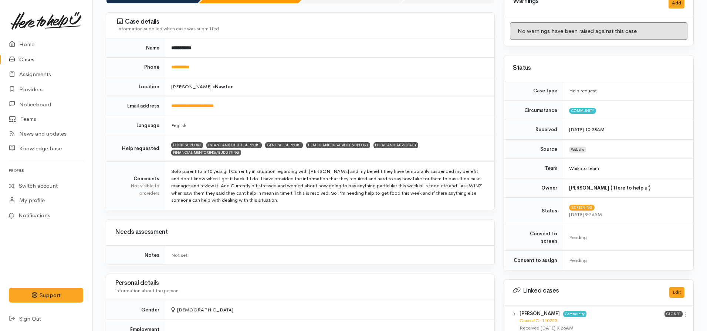
scroll to position [0, 0]
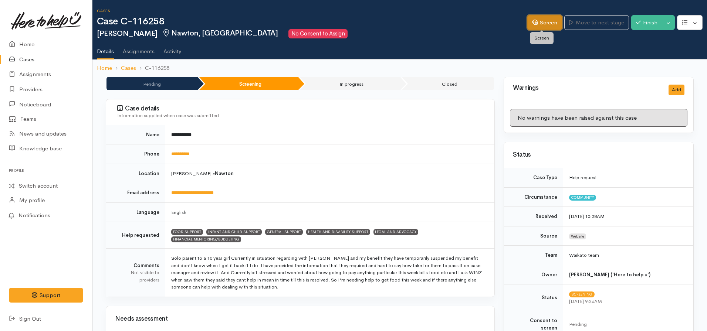
click at [546, 20] on link "Screen" at bounding box center [544, 22] width 35 height 15
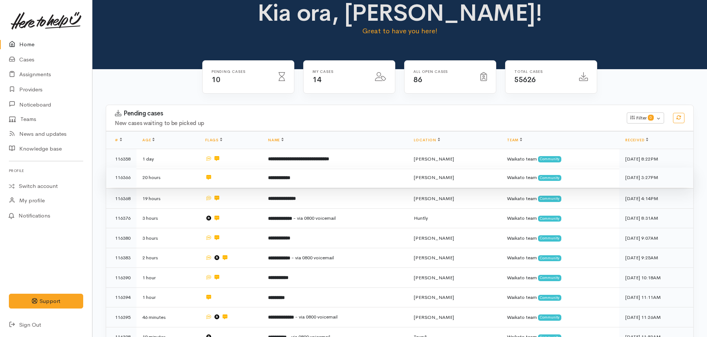
scroll to position [37, 0]
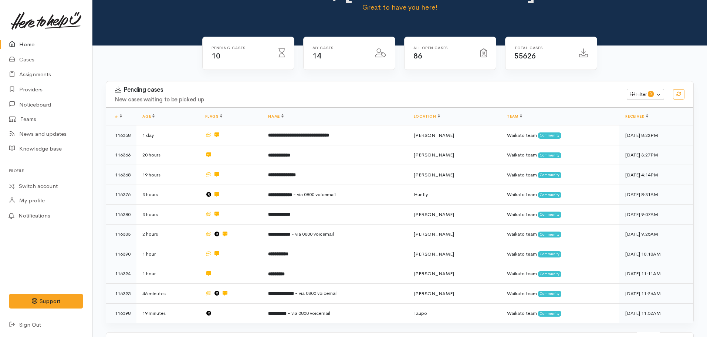
click at [34, 48] on link "Home" at bounding box center [46, 44] width 92 height 15
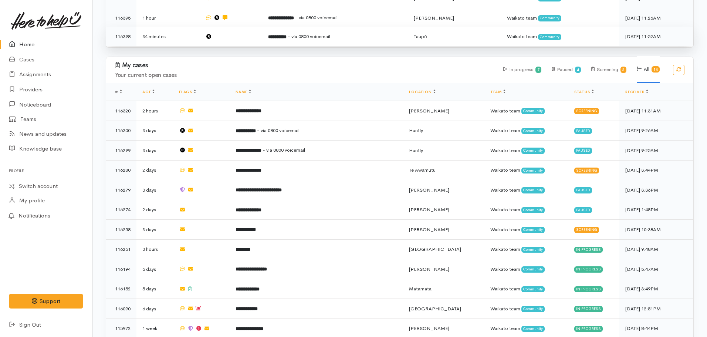
scroll to position [370, 0]
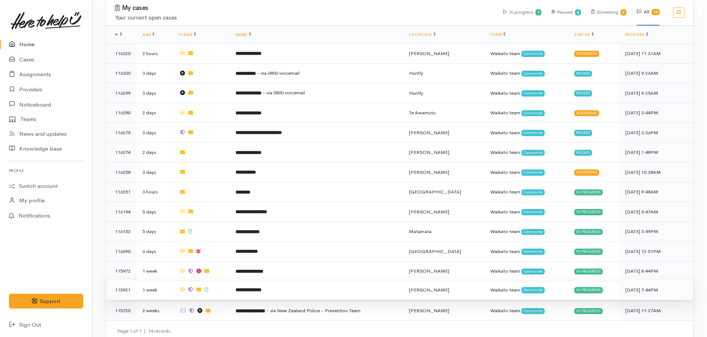
click at [250, 287] on b "**********" at bounding box center [249, 289] width 26 height 5
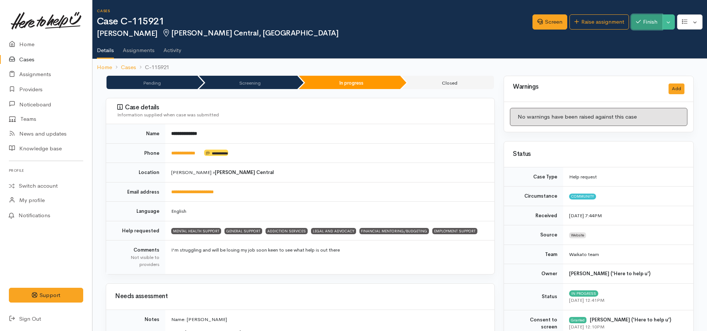
click at [647, 23] on button "Finish" at bounding box center [646, 21] width 31 height 15
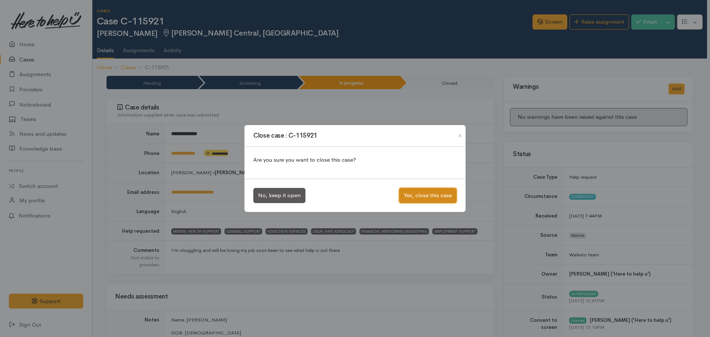
click at [417, 196] on button "Yes, close this case" at bounding box center [428, 195] width 58 height 15
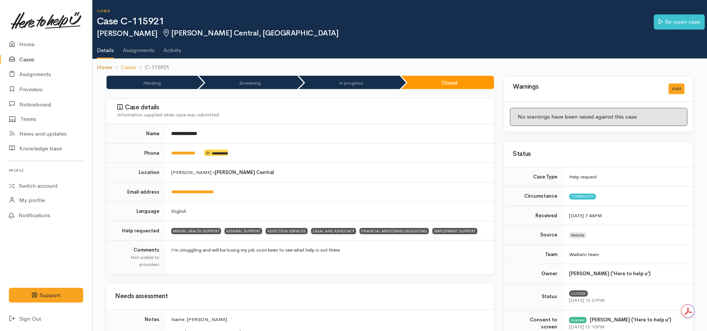
click at [103, 69] on link "Home" at bounding box center [104, 67] width 15 height 9
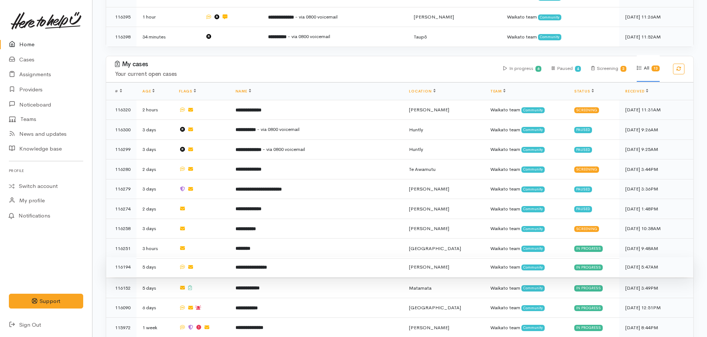
scroll to position [334, 0]
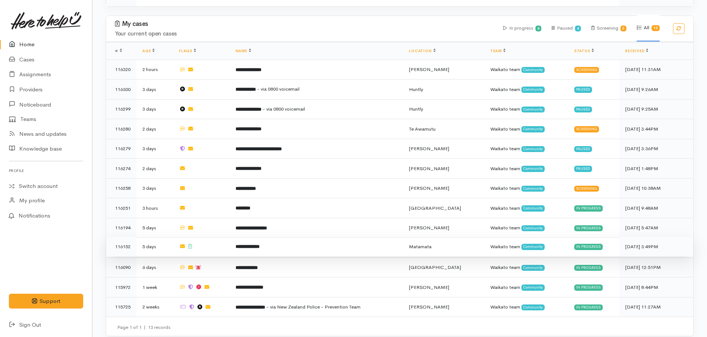
click at [286, 237] on td "**********" at bounding box center [317, 247] width 174 height 20
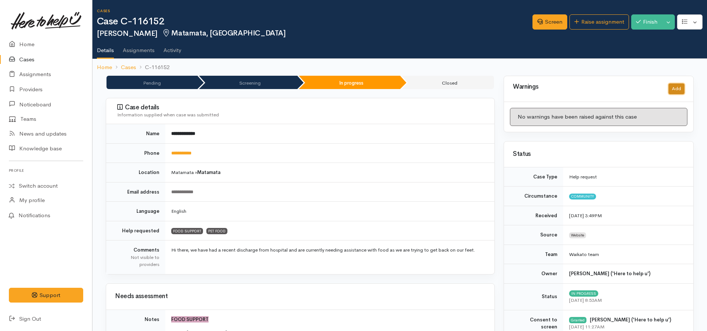
click at [678, 89] on button "Add" at bounding box center [677, 89] width 16 height 11
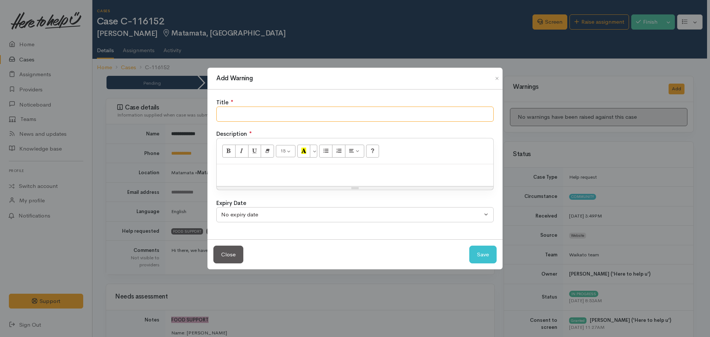
click at [278, 117] on input "text" at bounding box center [354, 113] width 277 height 15
type input "Client did not attend"
click at [469, 246] on button "Save" at bounding box center [482, 255] width 27 height 18
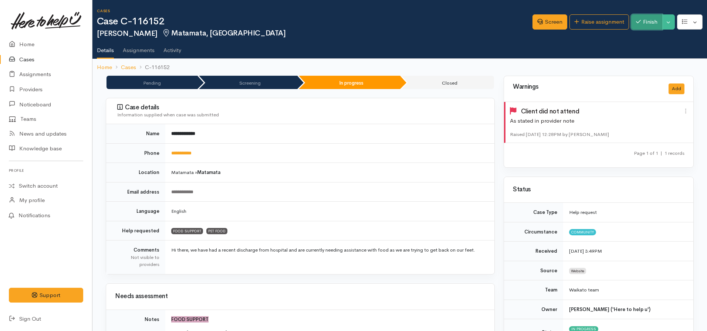
click at [643, 25] on button "Finish" at bounding box center [646, 21] width 31 height 15
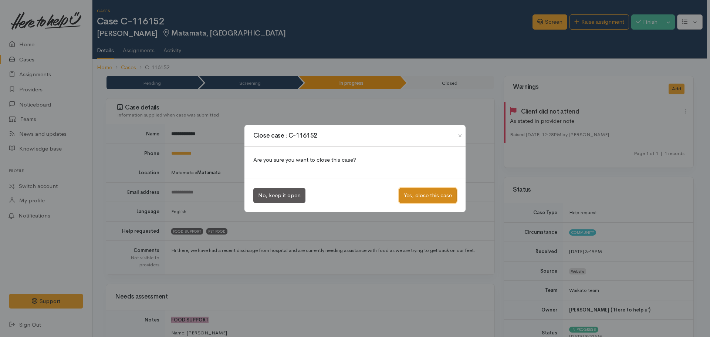
click at [430, 196] on button "Yes, close this case" at bounding box center [428, 195] width 58 height 15
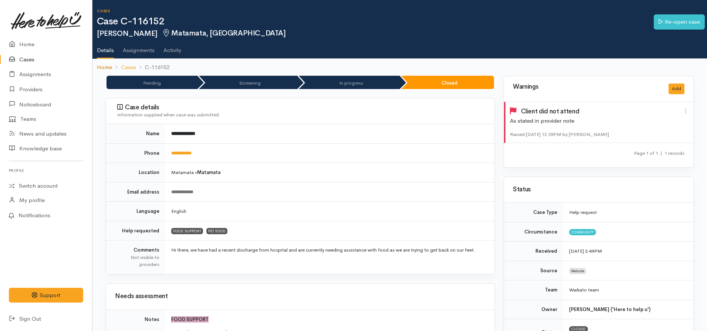
click at [101, 67] on link "Home" at bounding box center [104, 67] width 15 height 9
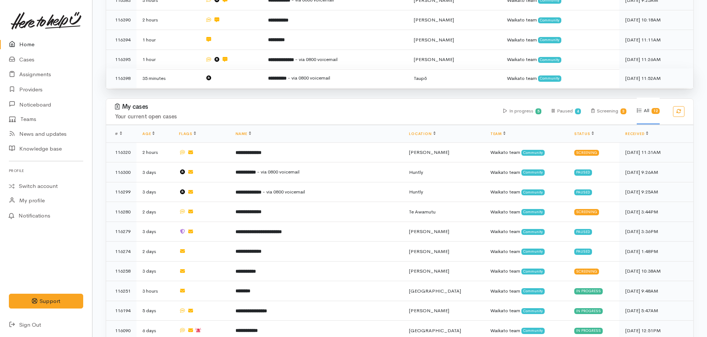
scroll to position [314, 0]
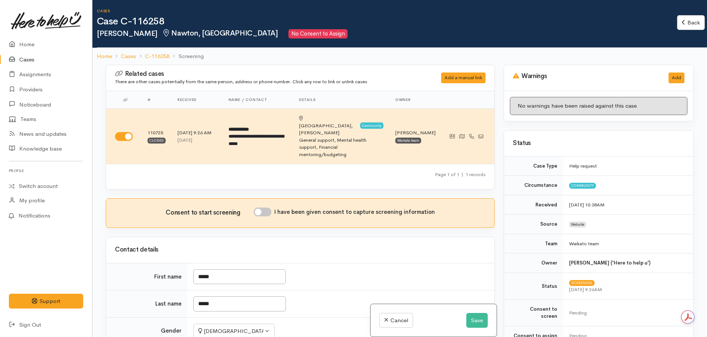
click at [265, 199] on div "Consent to start screening I have been given consent to capture screening infor…" at bounding box center [300, 213] width 388 height 29
click at [265, 207] on input "I have been given consent to capture screening information" at bounding box center [263, 211] width 18 height 9
checkbox input "true"
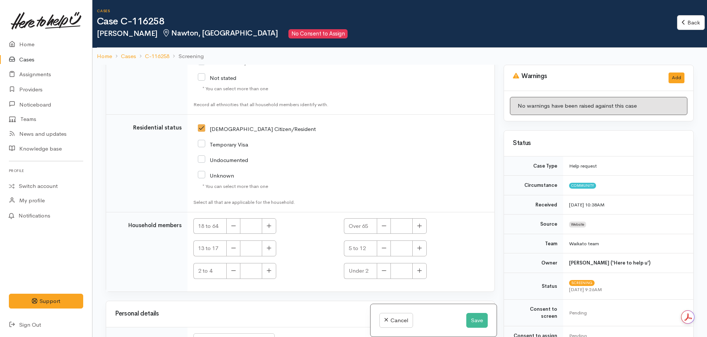
scroll to position [1294, 0]
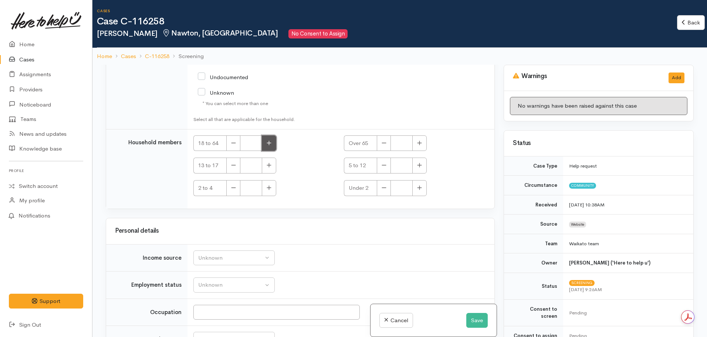
click at [273, 135] on button "button" at bounding box center [269, 143] width 14 height 16
type input "1"
click at [224, 254] on div "Unknown" at bounding box center [230, 258] width 65 height 9
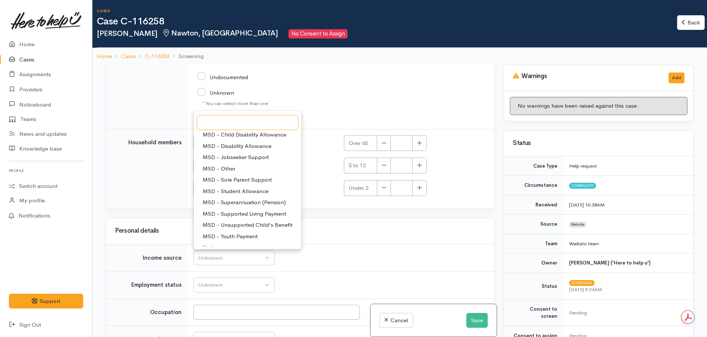
scroll to position [111, 0]
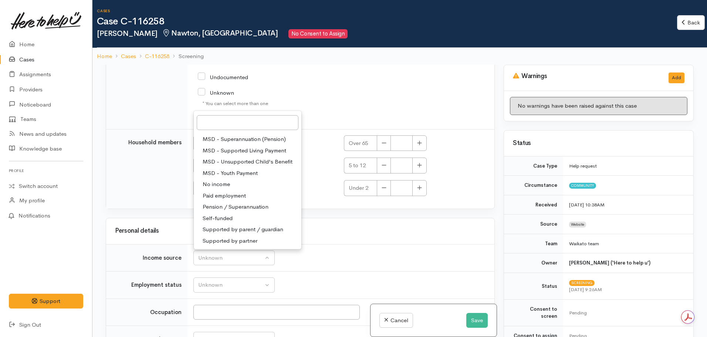
click at [214, 180] on span "No income" at bounding box center [216, 184] width 27 height 9
select select "5"
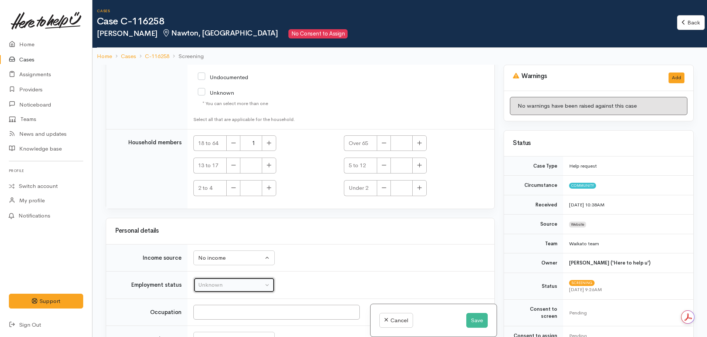
click at [223, 281] on div "Unknown" at bounding box center [230, 285] width 65 height 9
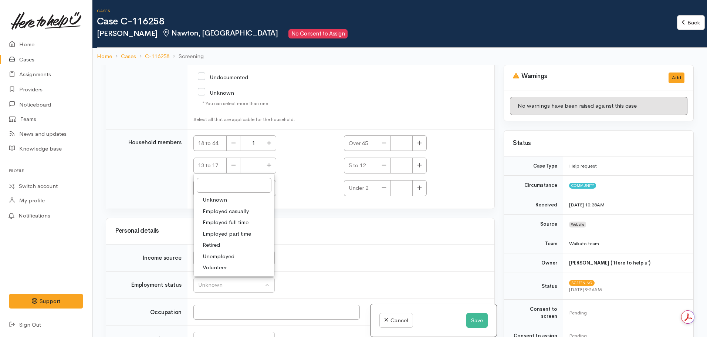
click at [223, 252] on span "Unemployed" at bounding box center [219, 256] width 32 height 9
select select "1"
drag, startPoint x: 223, startPoint y: 295, endPoint x: 225, endPoint y: 291, distance: 4.5
click at [223, 305] on input "Occupation" at bounding box center [276, 312] width 166 height 15
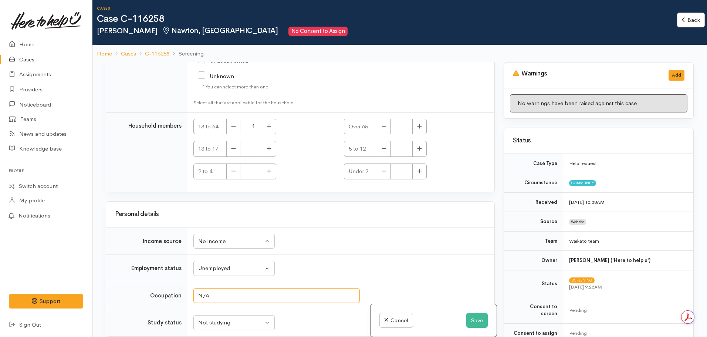
scroll to position [65, 0]
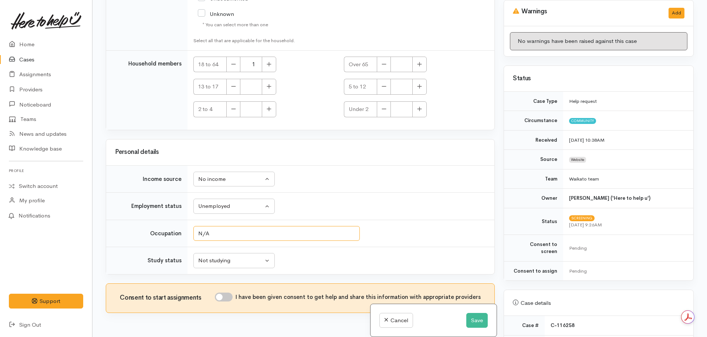
type input "N/A"
click at [222, 292] on input "I have been given consent to get help and share this information with appropria…" at bounding box center [224, 296] width 18 height 9
checkbox input "true"
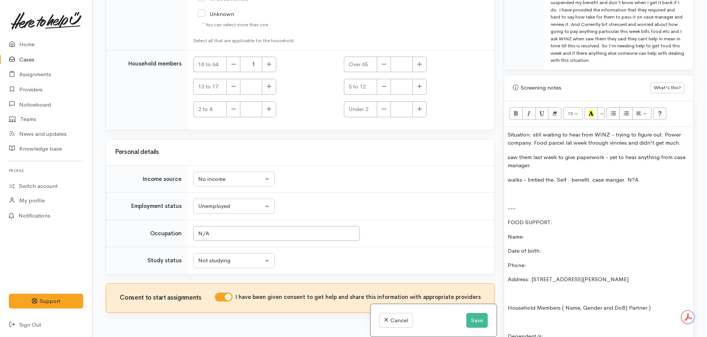
scroll to position [555, 0]
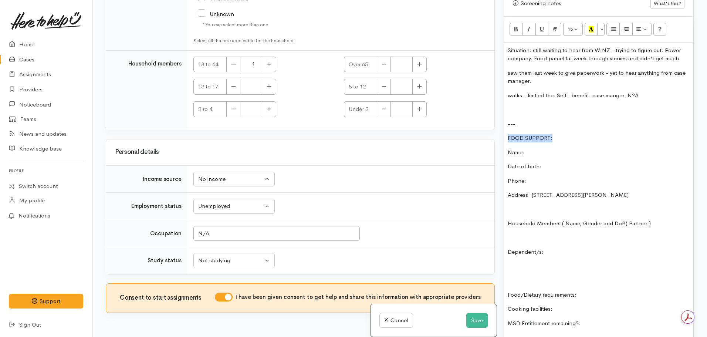
drag, startPoint x: 565, startPoint y: 126, endPoint x: 495, endPoint y: 127, distance: 69.9
click at [495, 127] on div "Related cases There are other cases potentially from the same person, address o…" at bounding box center [399, 168] width 597 height 337
click at [591, 26] on icon "Recent Color" at bounding box center [591, 29] width 5 height 6
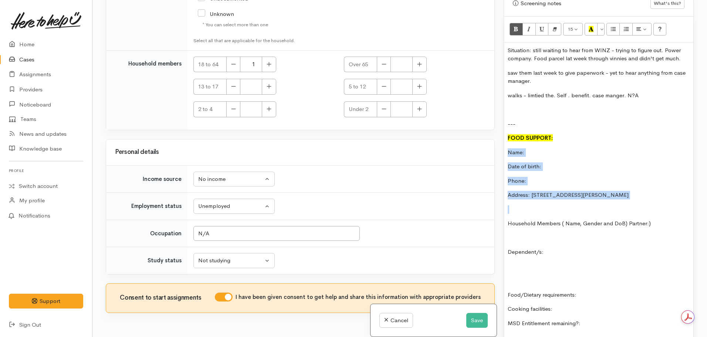
drag, startPoint x: 507, startPoint y: 145, endPoint x: 554, endPoint y: 198, distance: 70.2
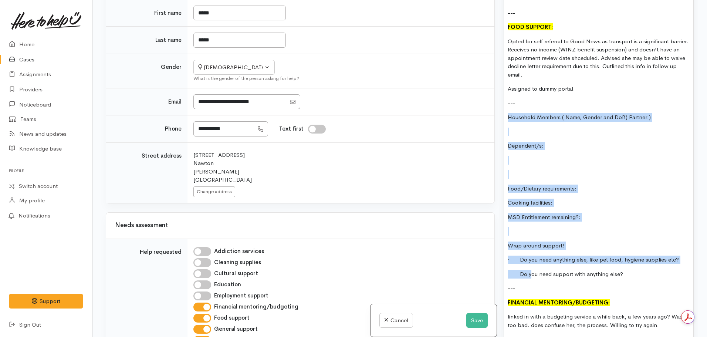
scroll to position [703, 0]
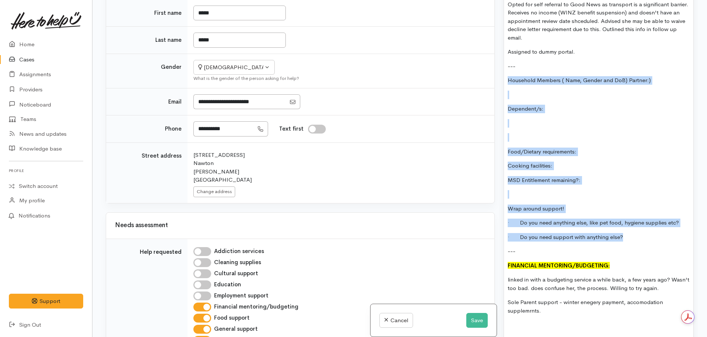
drag, startPoint x: 507, startPoint y: 219, endPoint x: 638, endPoint y: 231, distance: 132.1
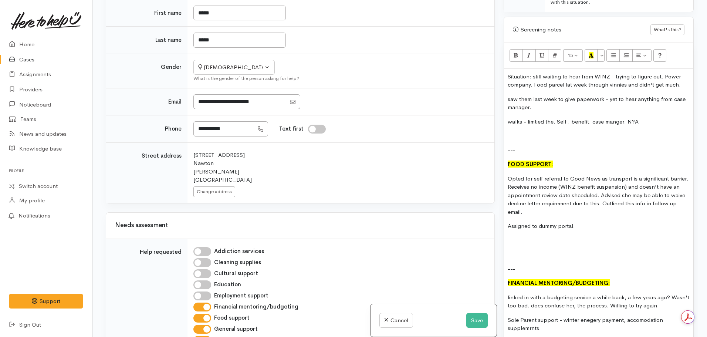
scroll to position [518, 0]
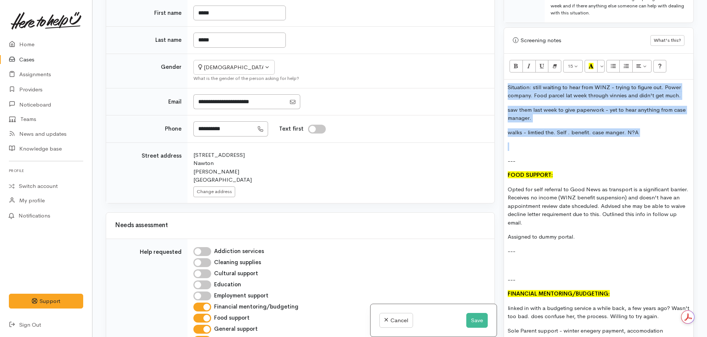
drag, startPoint x: 520, startPoint y: 143, endPoint x: 499, endPoint y: 77, distance: 69.5
click at [499, 77] on div "Related cases There are other cases potentially from the same person, address o…" at bounding box center [399, 168] width 597 height 337
click at [543, 142] on p at bounding box center [599, 146] width 182 height 9
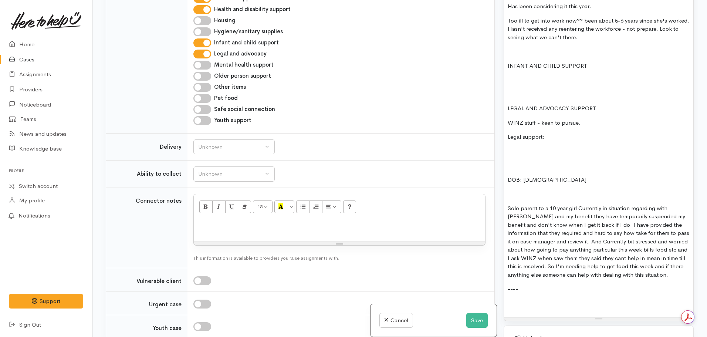
scroll to position [532, 0]
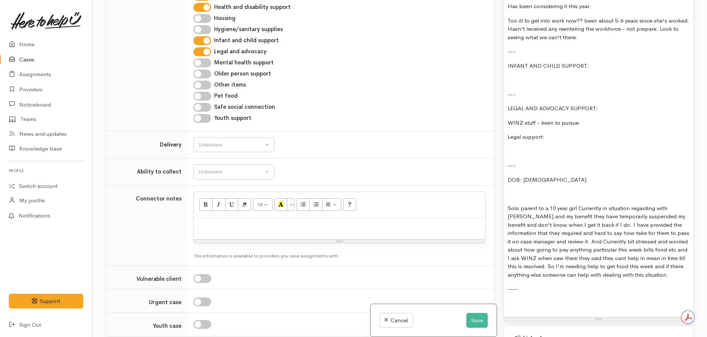
drag, startPoint x: 254, startPoint y: 208, endPoint x: 250, endPoint y: 209, distance: 3.9
click at [254, 218] on div at bounding box center [339, 229] width 291 height 22
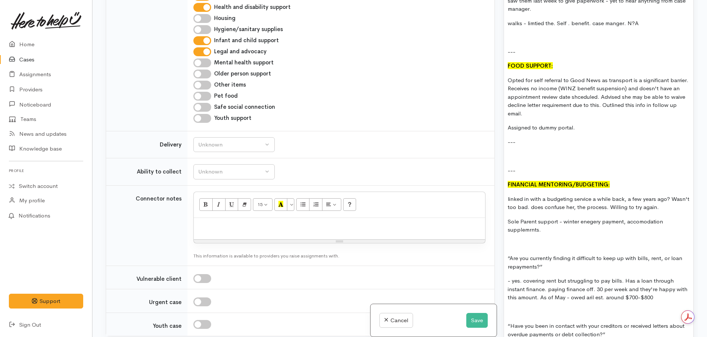
scroll to position [629, 0]
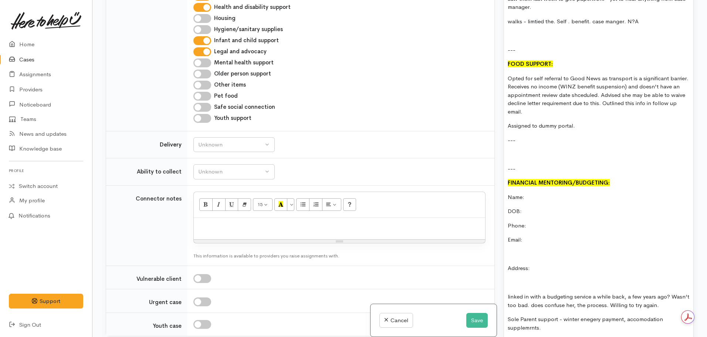
click at [539, 193] on p "Name:" at bounding box center [599, 197] width 182 height 9
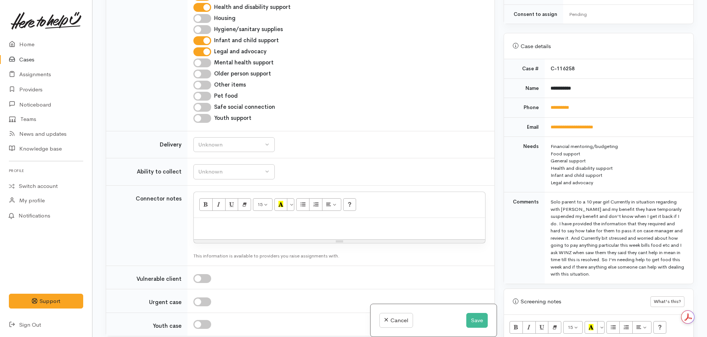
scroll to position [222, 0]
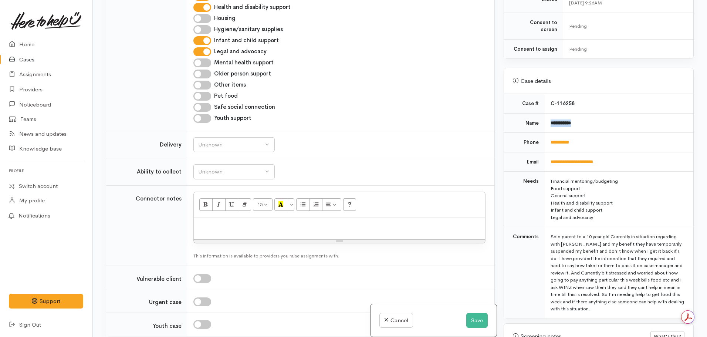
drag, startPoint x: 580, startPoint y: 118, endPoint x: 554, endPoint y: 115, distance: 26.5
click at [545, 115] on td "**********" at bounding box center [619, 123] width 149 height 20
copy b "**********"
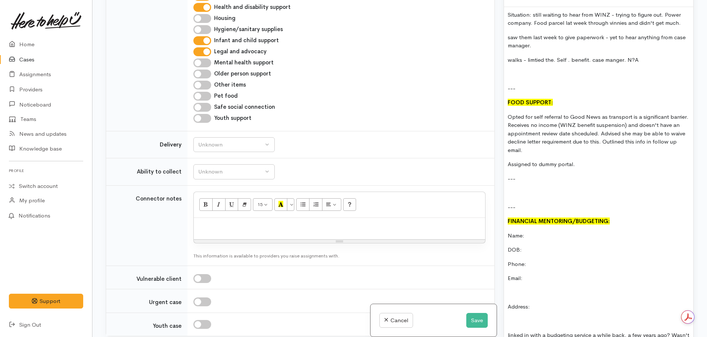
scroll to position [592, 0]
click at [536, 230] on p "Name:" at bounding box center [599, 234] width 182 height 9
click at [538, 244] on p "DOB:" at bounding box center [599, 248] width 182 height 9
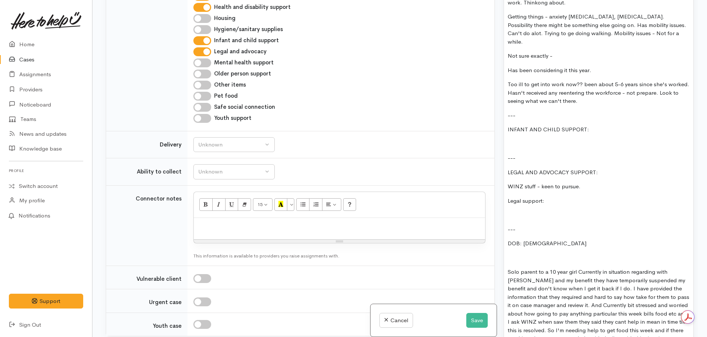
scroll to position [1294, 0]
drag, startPoint x: 554, startPoint y: 228, endPoint x: 523, endPoint y: 228, distance: 31.1
click at [523, 238] on p "DOB: [DEMOGRAPHIC_DATA]" at bounding box center [599, 242] width 182 height 9
copy p "[DATE]"
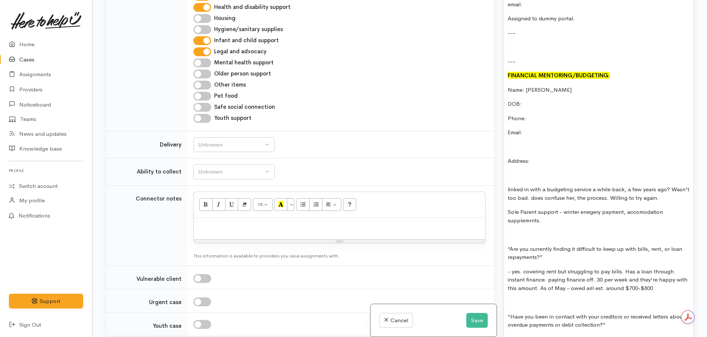
scroll to position [629, 0]
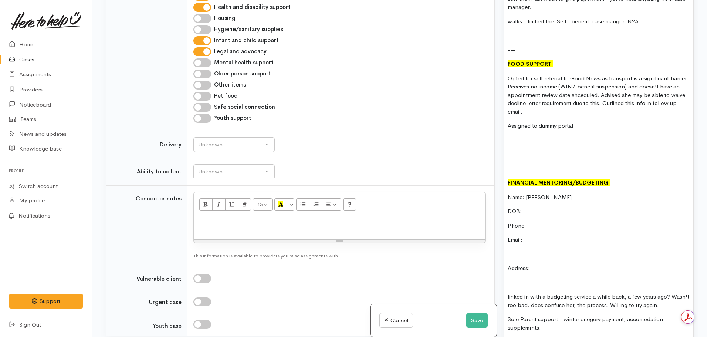
click at [527, 207] on p "DOB:" at bounding box center [599, 211] width 182 height 9
click at [525, 207] on p "DOB: [DEMOGRAPHIC_DATA]" at bounding box center [599, 211] width 182 height 9
click at [542, 221] on p "Phone:" at bounding box center [599, 225] width 182 height 9
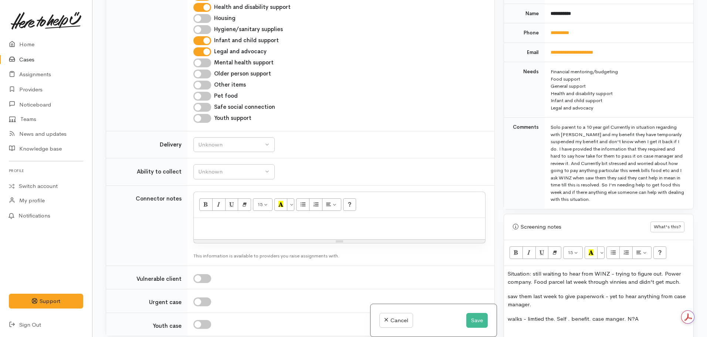
scroll to position [259, 0]
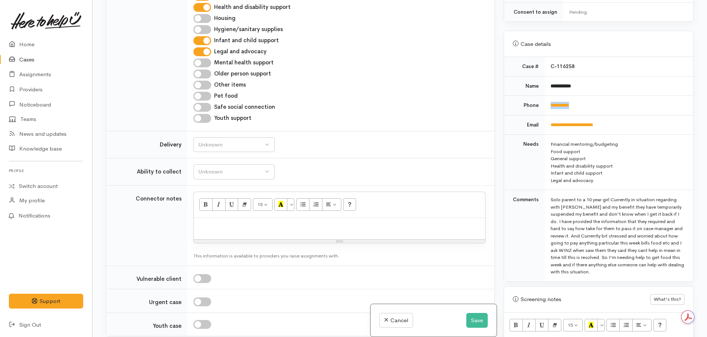
drag, startPoint x: 585, startPoint y: 94, endPoint x: 545, endPoint y: 95, distance: 40.0
click at [545, 96] on td "**********" at bounding box center [619, 106] width 149 height 20
copy link "**********"
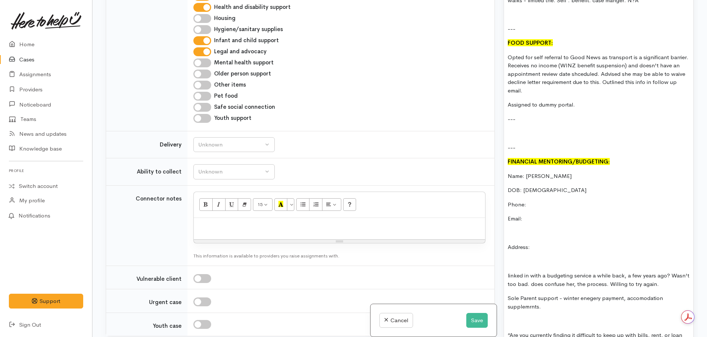
scroll to position [703, 0]
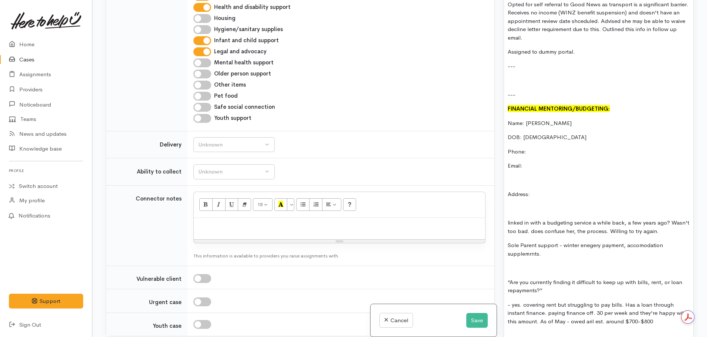
click at [538, 148] on p "Phone:" at bounding box center [599, 152] width 182 height 9
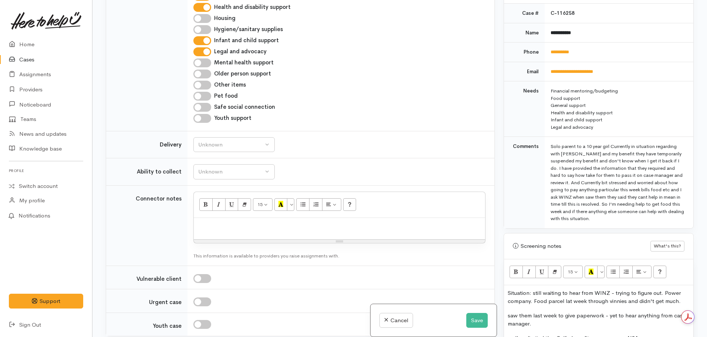
scroll to position [296, 0]
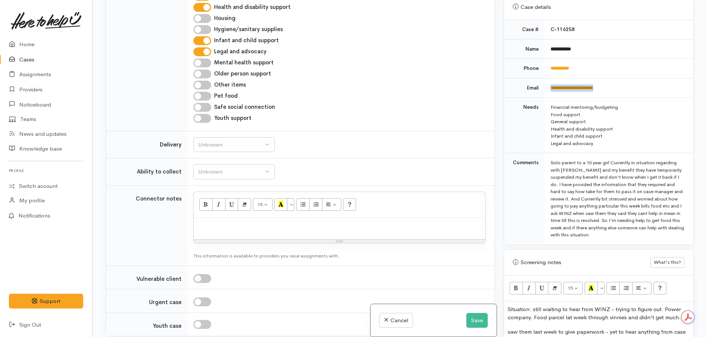
drag, startPoint x: 615, startPoint y: 81, endPoint x: 562, endPoint y: 79, distance: 53.3
click at [545, 79] on td "**********" at bounding box center [619, 88] width 149 height 20
copy link "**********"
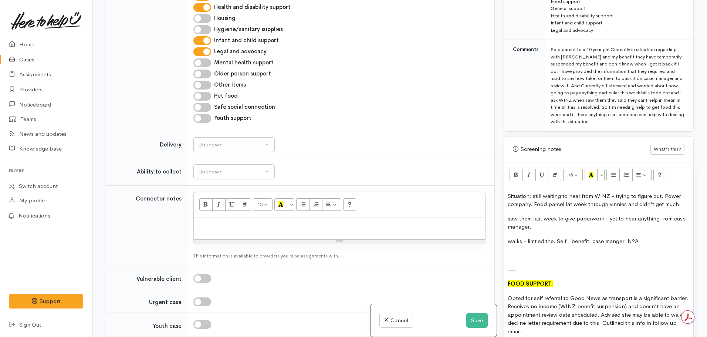
scroll to position [555, 0]
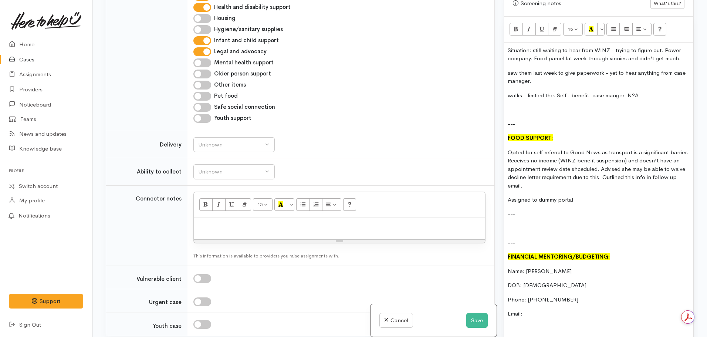
click at [536, 309] on p "Email:" at bounding box center [599, 313] width 182 height 9
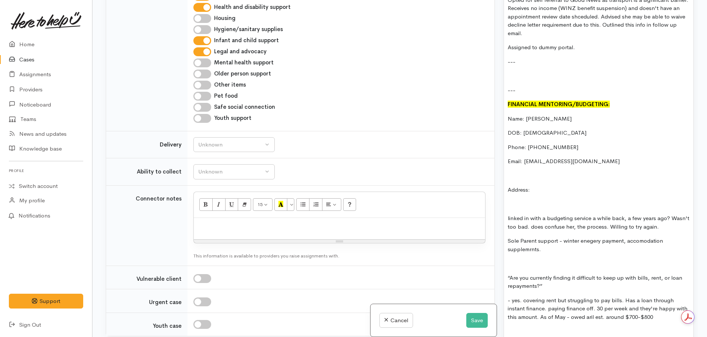
scroll to position [740, 0]
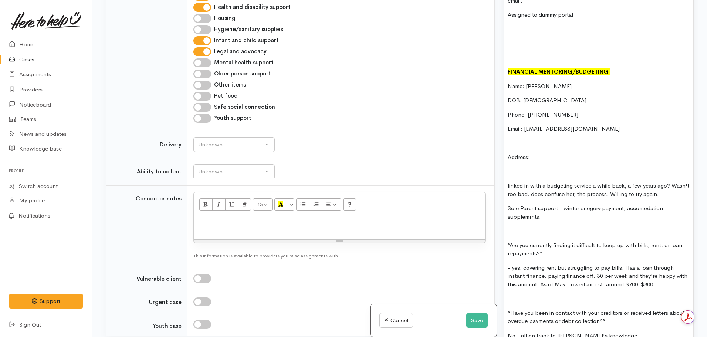
click at [534, 153] on p "Address:" at bounding box center [599, 157] width 182 height 9
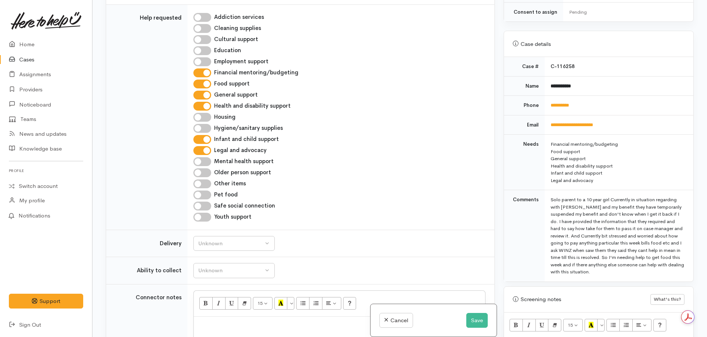
scroll to position [273, 0]
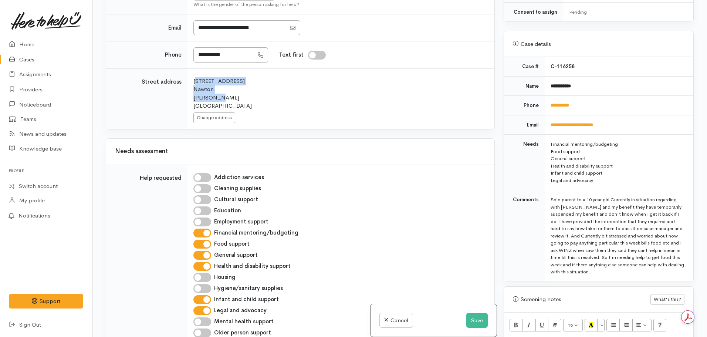
drag, startPoint x: 228, startPoint y: 80, endPoint x: 190, endPoint y: 55, distance: 44.9
click at [190, 68] on td "Search for an address. [STREET_ADDRESS][PERSON_NAME] Change address" at bounding box center [340, 98] width 307 height 60
copy div "[STREET_ADDRESS][PERSON_NAME]"
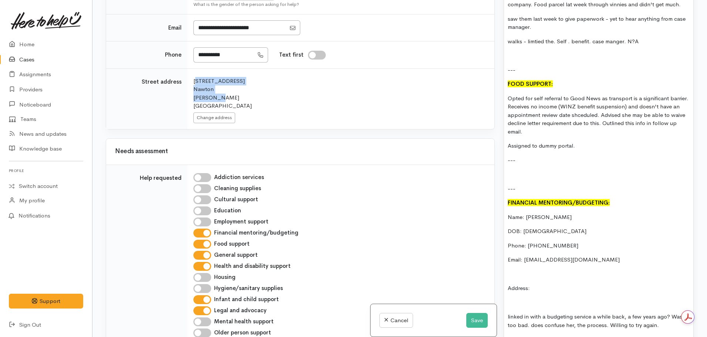
scroll to position [629, 0]
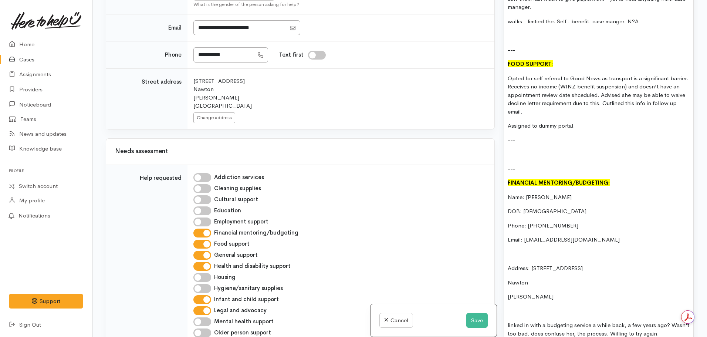
click at [508, 278] on p "Nawton" at bounding box center [599, 282] width 182 height 9
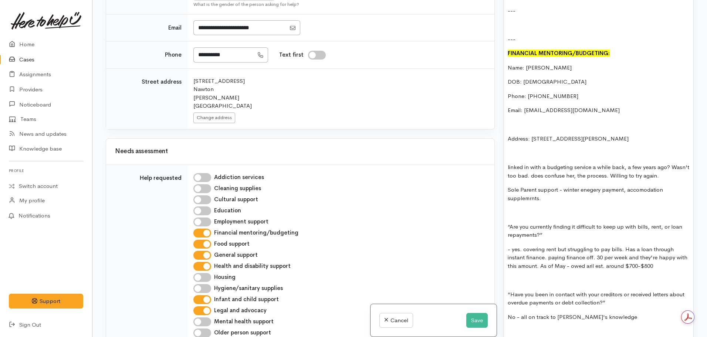
scroll to position [777, 0]
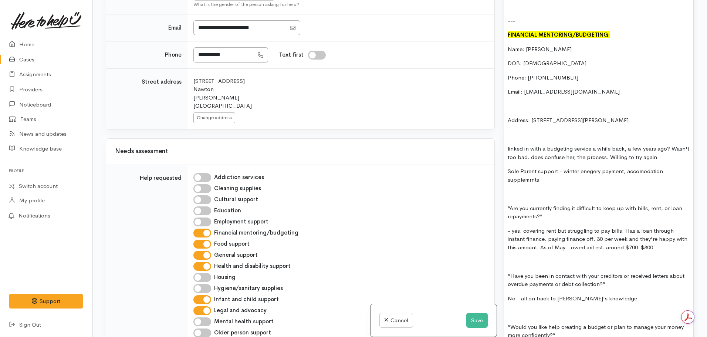
click at [632, 117] on p "Address: [STREET_ADDRESS][PERSON_NAME]" at bounding box center [599, 120] width 182 height 9
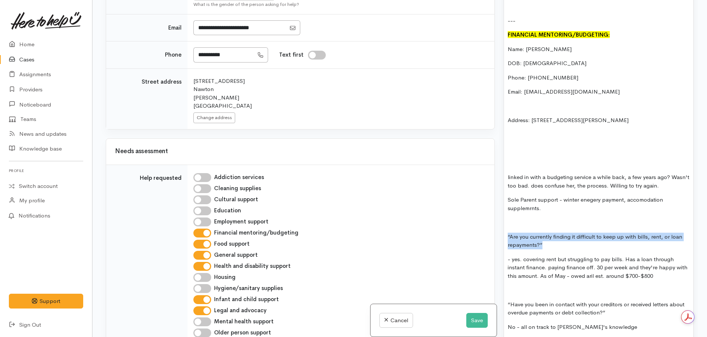
drag, startPoint x: 543, startPoint y: 239, endPoint x: 492, endPoint y: 222, distance: 53.9
click at [492, 222] on div "Related cases There are other cases potentially from the same person, address o…" at bounding box center [399, 168] width 597 height 337
copy p "“Are you currently finding it difficult to keep up with bills, rent, or loan re…"
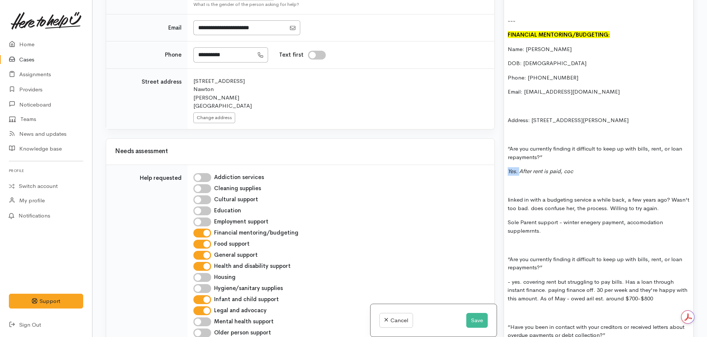
drag, startPoint x: 520, startPoint y: 165, endPoint x: 502, endPoint y: 162, distance: 18.0
click at [502, 162] on div "Warnings Add No warnings have been raised against this case Add Warning Title ●…" at bounding box center [598, 168] width 199 height 337
click at [571, 167] on p "After rent is paid, coc" at bounding box center [599, 171] width 182 height 9
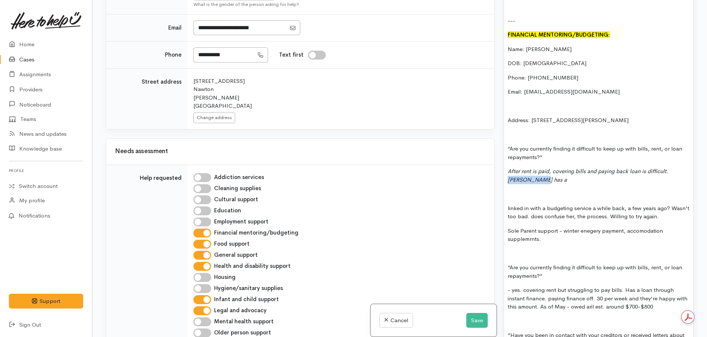
drag, startPoint x: 668, startPoint y: 165, endPoint x: 681, endPoint y: 175, distance: 16.3
click at [681, 175] on p "After rent is paid, covering bills and paying back loan is difficult. [PERSON_N…" at bounding box center [599, 175] width 182 height 17
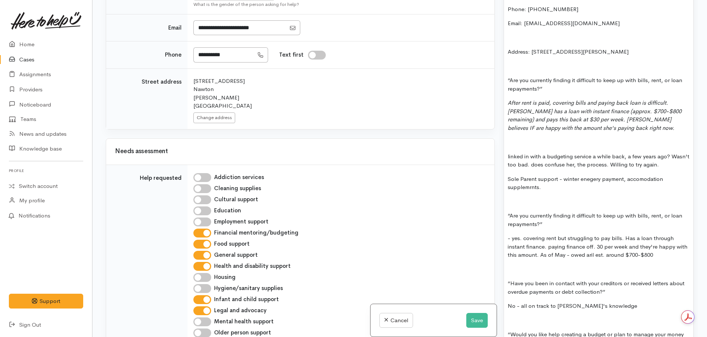
scroll to position [961, 0]
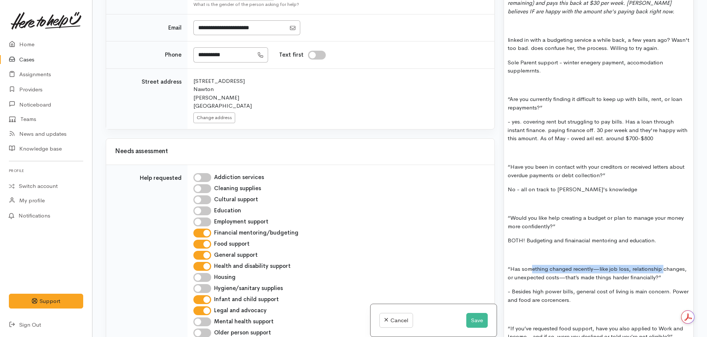
drag, startPoint x: 660, startPoint y: 266, endPoint x: 531, endPoint y: 252, distance: 130.1
click at [531, 252] on div "Situation: still waiting to hear from WINZ - trying to figure out. Power compan…" at bounding box center [598, 212] width 189 height 1153
drag, startPoint x: 663, startPoint y: 272, endPoint x: 501, endPoint y: 262, distance: 162.3
click at [501, 262] on div "Warnings Add No warnings have been raised against this case Add Warning Title ●…" at bounding box center [598, 168] width 199 height 337
drag, startPoint x: 571, startPoint y: 270, endPoint x: 584, endPoint y: 307, distance: 40.0
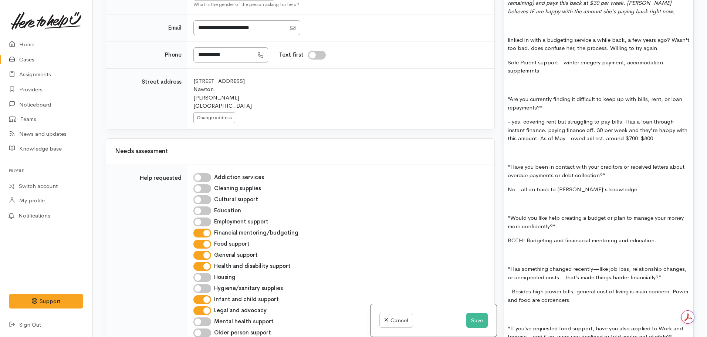
click at [582, 311] on div "Situation: still waiting to hear from WINZ - trying to figure out. Power compan…" at bounding box center [598, 212] width 189 height 1153
click at [599, 293] on p "- Besides high power bills, general cost of living is main concern. Power and f…" at bounding box center [599, 295] width 182 height 17
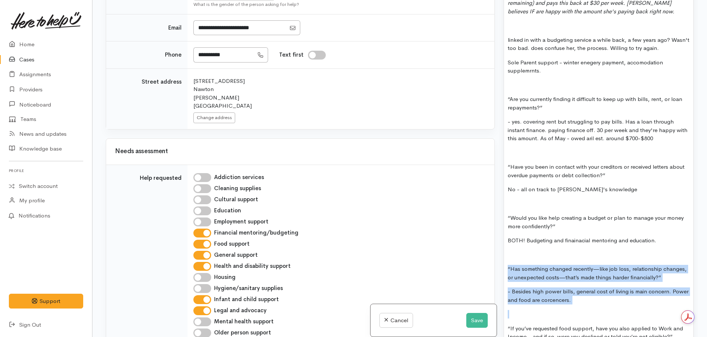
drag, startPoint x: 591, startPoint y: 295, endPoint x: 507, endPoint y: 262, distance: 90.5
click at [506, 262] on div "Situation: still waiting to hear from WINZ - trying to figure out. Power compan…" at bounding box center [598, 212] width 189 height 1153
copy div "“Has something changed recently—like job loss, relationship changes, or unexpec…"
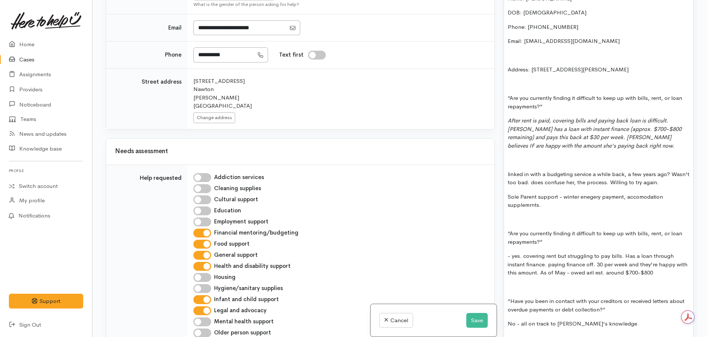
scroll to position [813, 0]
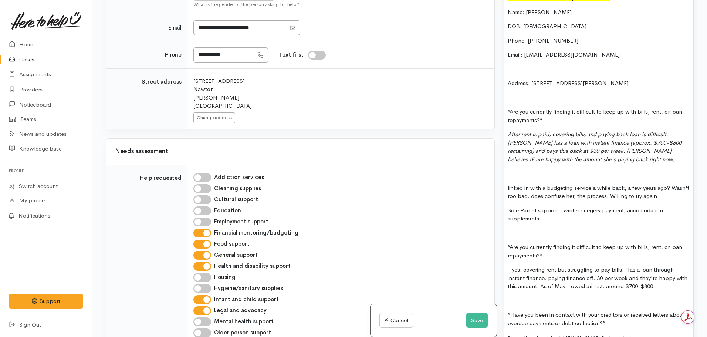
click at [560, 229] on p at bounding box center [599, 233] width 182 height 9
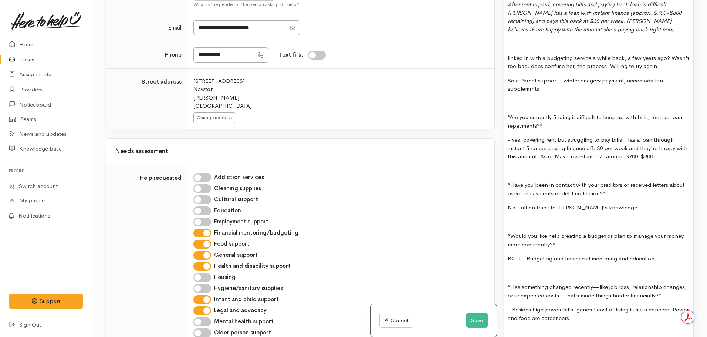
scroll to position [961, 0]
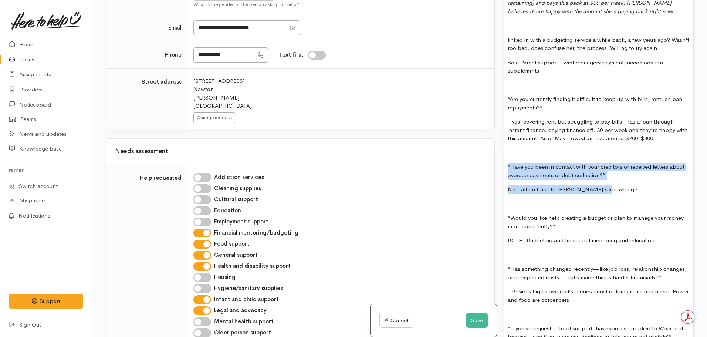
drag, startPoint x: 628, startPoint y: 183, endPoint x: 496, endPoint y: 156, distance: 134.7
click at [496, 156] on div "Related cases There are other cases potentially from the same person, address o…" at bounding box center [399, 168] width 597 height 337
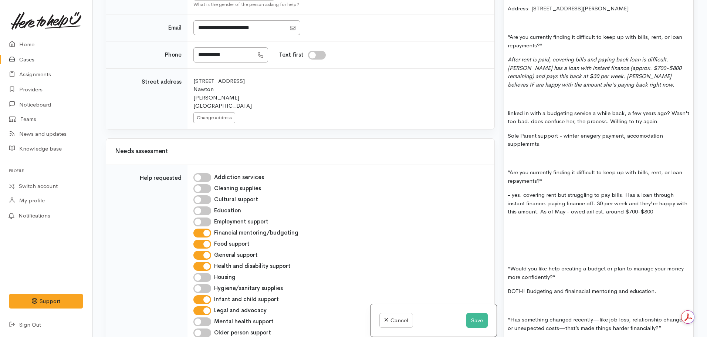
scroll to position [887, 0]
click at [609, 80] on p "After rent is paid, covering bills and paying back loan is difficult. [PERSON_N…" at bounding box center [599, 72] width 182 height 33
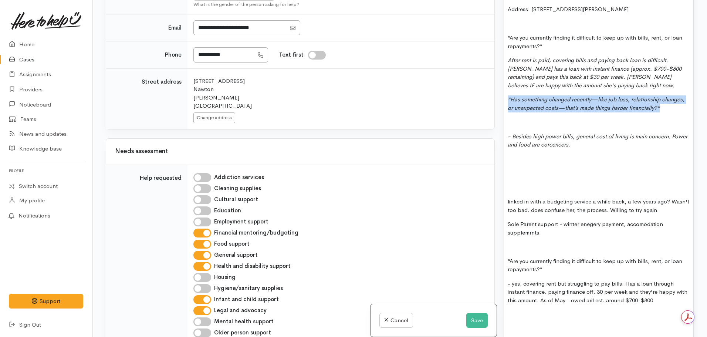
drag, startPoint x: 650, startPoint y: 101, endPoint x: 503, endPoint y: 95, distance: 147.7
click at [503, 95] on div "Warnings Add No warnings have been raised against this case Add Warning Title ●…" at bounding box center [598, 168] width 199 height 337
click at [505, 91] on div "Situation: still waiting to hear from WINZ - trying to figure out. Power compan…" at bounding box center [598, 319] width 189 height 1218
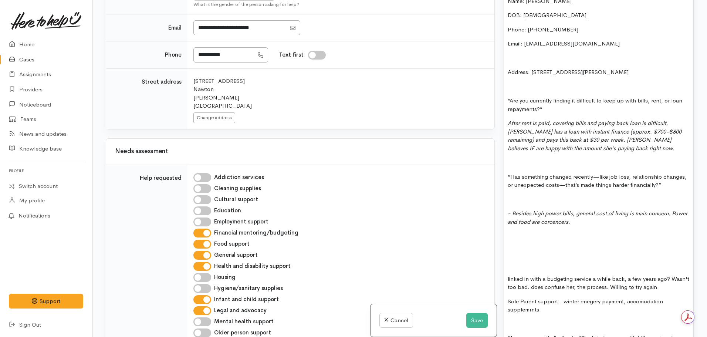
scroll to position [813, 0]
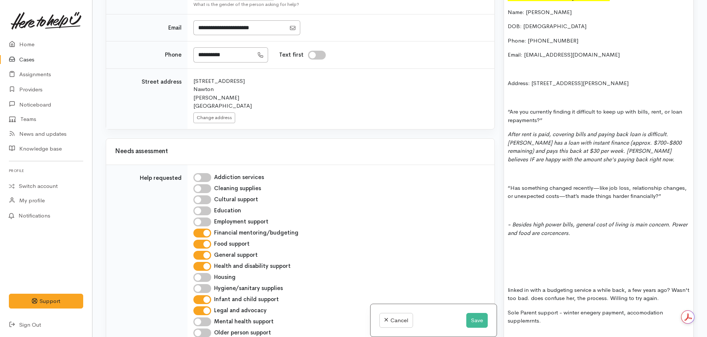
drag, startPoint x: 574, startPoint y: 226, endPoint x: 506, endPoint y: 212, distance: 68.9
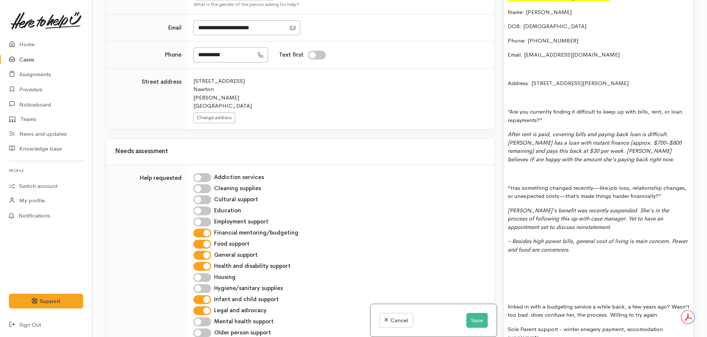
click at [586, 217] on p "[PERSON_NAME]'s benefit was recently suspended. She's in the process of followi…" at bounding box center [599, 218] width 182 height 25
click at [512, 237] on icon "- Besides high power bills, general cost of living is main concern. Power and f…" at bounding box center [598, 245] width 180 height 16
drag, startPoint x: 561, startPoint y: 245, endPoint x: 546, endPoint y: 257, distance: 19.5
click at [546, 260] on p at bounding box center [599, 264] width 182 height 9
drag, startPoint x: 627, startPoint y: 234, endPoint x: 643, endPoint y: 240, distance: 17.1
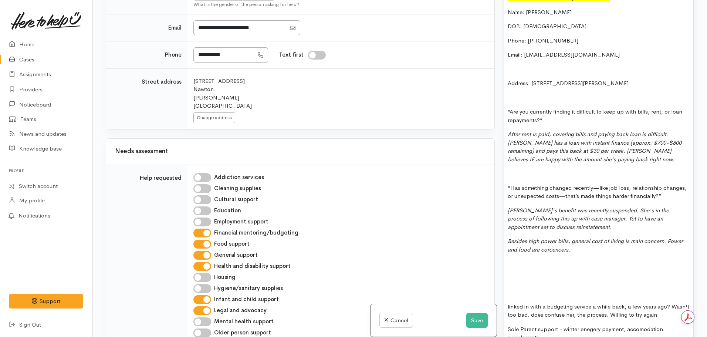
click at [643, 240] on p "Besides high power bills, general cost of living is main concern. Power and foo…" at bounding box center [599, 245] width 182 height 17
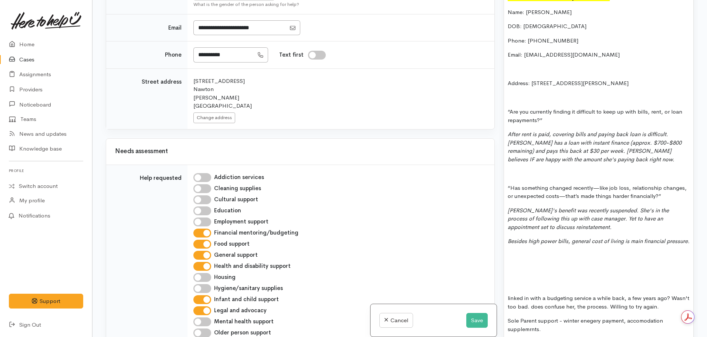
click at [578, 219] on p "[PERSON_NAME]'s benefit was recently suspended. She's in the process of followi…" at bounding box center [599, 218] width 182 height 25
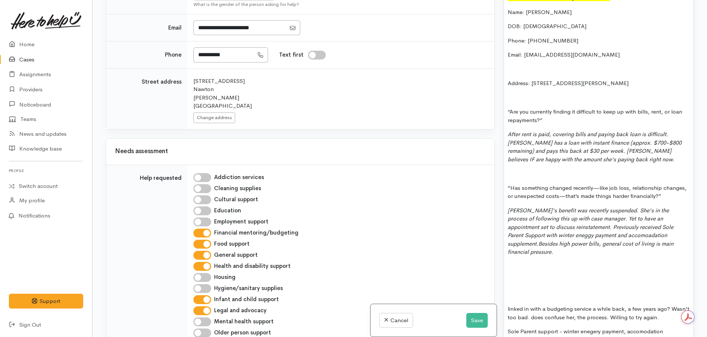
drag, startPoint x: 604, startPoint y: 231, endPoint x: 584, endPoint y: 220, distance: 22.8
click at [583, 220] on icon "[PERSON_NAME]'s benefit was recently suspended. She's in the process of followi…" at bounding box center [591, 227] width 166 height 40
click at [592, 226] on icon "[PERSON_NAME]'s benefit was recently suspended. She's in the process of followi…" at bounding box center [591, 227] width 166 height 40
click at [595, 231] on p "[PERSON_NAME]'s benefit was recently suspended. She's in the process of followi…" at bounding box center [599, 231] width 182 height 50
click at [599, 229] on icon "[PERSON_NAME]'s benefit was recently suspended. She's in the process of followi…" at bounding box center [591, 227] width 166 height 40
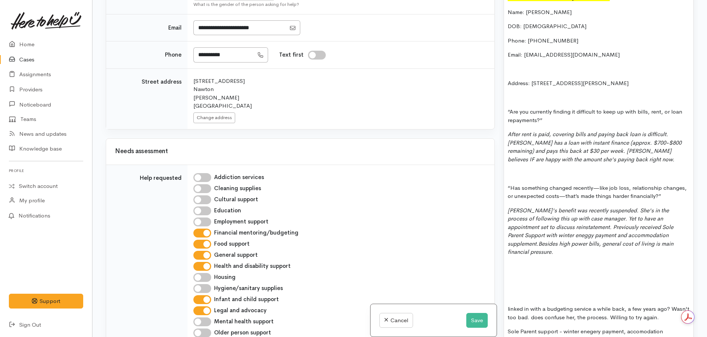
click at [537, 230] on icon "[PERSON_NAME]'s benefit was recently suspended. She's in the process of followi…" at bounding box center [591, 227] width 166 height 40
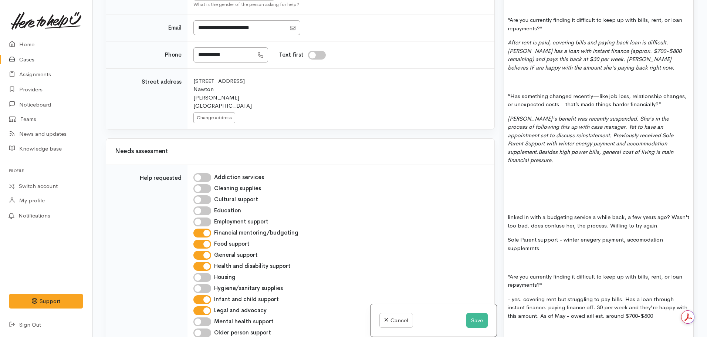
scroll to position [924, 0]
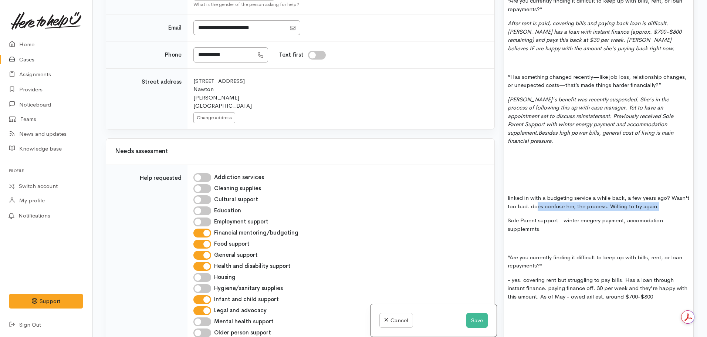
drag, startPoint x: 676, startPoint y: 193, endPoint x: 555, endPoint y: 191, distance: 121.3
click at [555, 194] on p "linked in with a budgeting service a while back, a few years ago? Wasn't too ba…" at bounding box center [599, 202] width 182 height 17
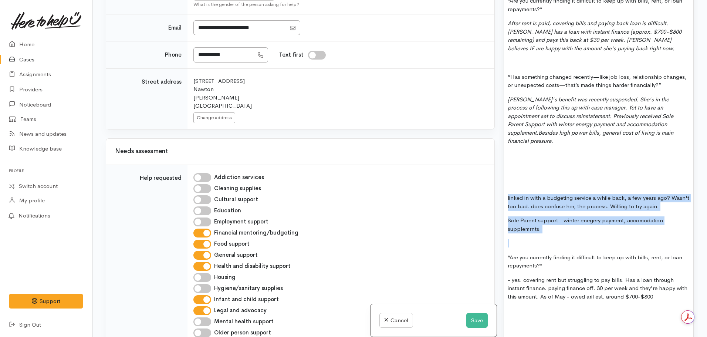
drag, startPoint x: 557, startPoint y: 229, endPoint x: 500, endPoint y: 173, distance: 80.3
click at [500, 173] on div "Warnings Add No warnings have been raised against this case Add Warning Title ●…" at bounding box center [598, 168] width 199 height 337
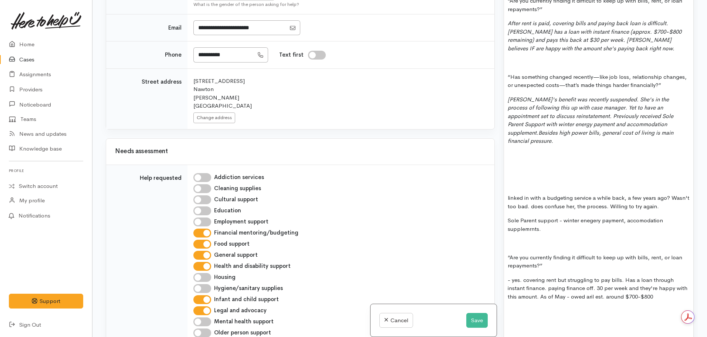
click at [658, 283] on p "- yes. covering rent but struggling to pay bills. Has a loan through instant fi…" at bounding box center [599, 288] width 182 height 25
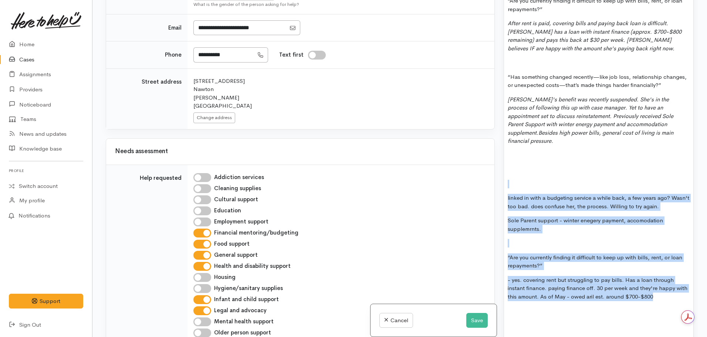
drag, startPoint x: 659, startPoint y: 280, endPoint x: 511, endPoint y: 170, distance: 184.3
click at [511, 171] on div "Situation: still waiting to hear from WINZ - trying to figure out. Power compan…" at bounding box center [598, 298] width 189 height 1251
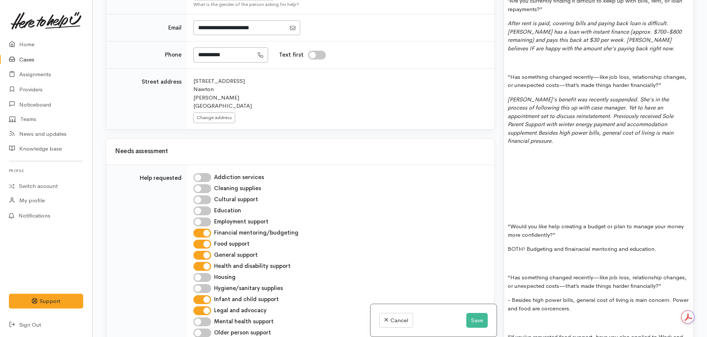
click at [505, 207] on div "Situation: still waiting to hear from WINZ - trying to figure out. Power compan…" at bounding box center [598, 235] width 189 height 1124
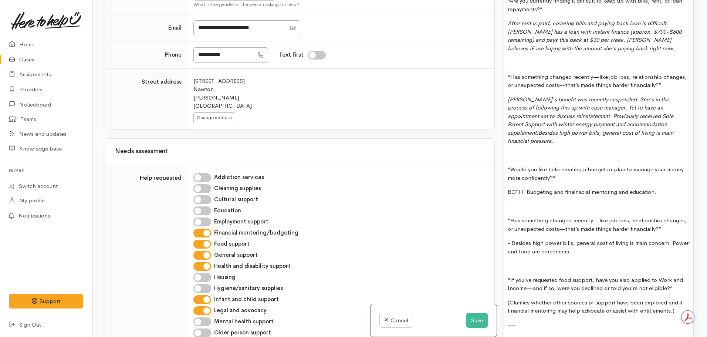
drag, startPoint x: 662, startPoint y: 176, endPoint x: 507, endPoint y: 177, distance: 154.6
click at [507, 177] on div "Situation: still waiting to hear from WINZ - trying to figure out. Power compan…" at bounding box center [598, 207] width 189 height 1068
drag, startPoint x: 658, startPoint y: 177, endPoint x: 508, endPoint y: 179, distance: 150.1
click at [508, 188] on p "Open to a budget plan and any financial mentoring available." at bounding box center [599, 192] width 182 height 9
drag, startPoint x: 598, startPoint y: 240, endPoint x: 504, endPoint y: 204, distance: 100.3
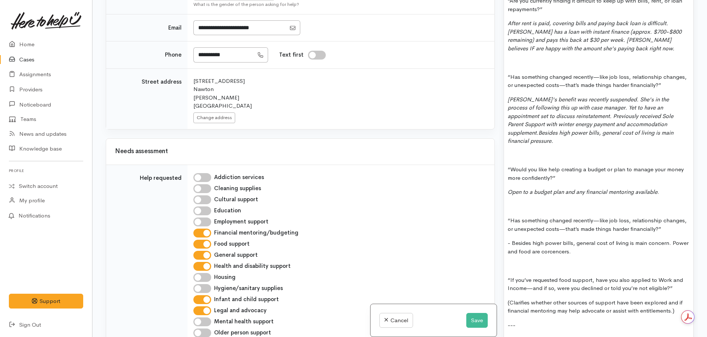
click at [504, 204] on div "Situation: still waiting to hear from WINZ - trying to figure out. Power compan…" at bounding box center [598, 207] width 189 height 1068
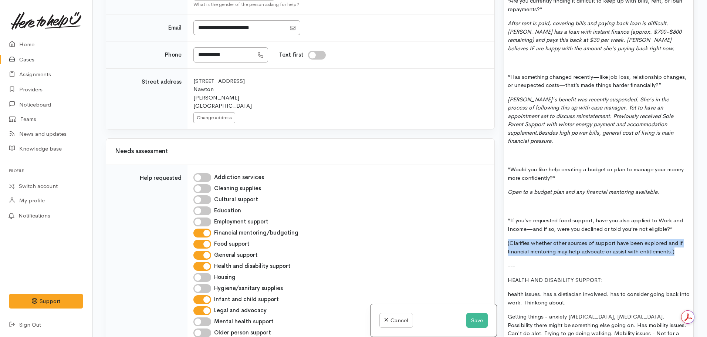
drag, startPoint x: 680, startPoint y: 234, endPoint x: 505, endPoint y: 226, distance: 175.1
click at [505, 226] on div "Situation: still waiting to hear from WINZ - trying to figure out. Power compan…" at bounding box center [598, 177] width 189 height 1008
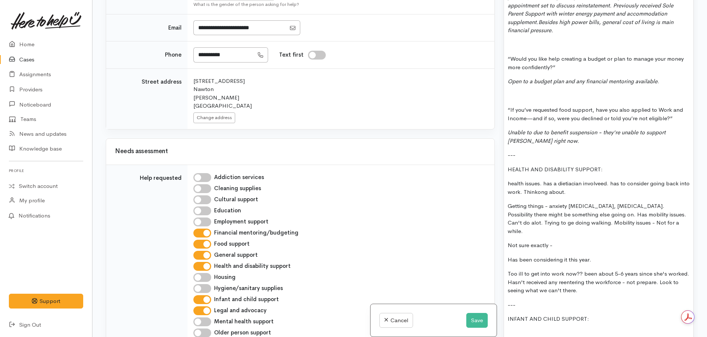
scroll to position [1035, 0]
click at [519, 329] on p at bounding box center [599, 333] width 182 height 9
click at [565, 269] on p "Too ill to get into work now?? been about 5-6 years since she's worked. Hasn't …" at bounding box center [599, 281] width 182 height 25
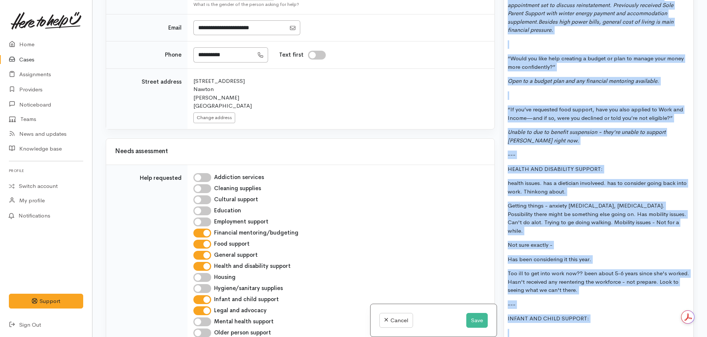
copy div "Loremipsu: dolor sitamet co adip elit SEDD - eiusmo te incidi utl. Etdol magnaa…"
click at [476, 323] on button "Save" at bounding box center [476, 320] width 21 height 15
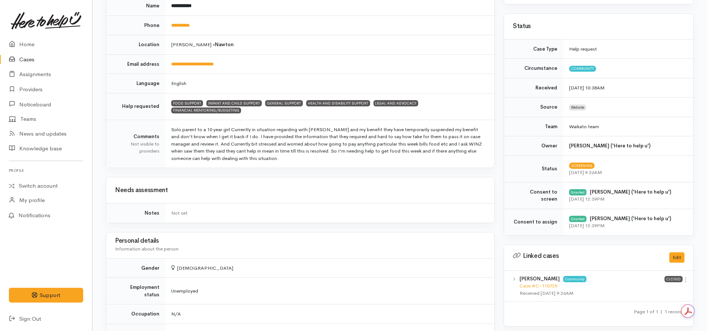
scroll to position [185, 0]
